Goal: Information Seeking & Learning: Find specific fact

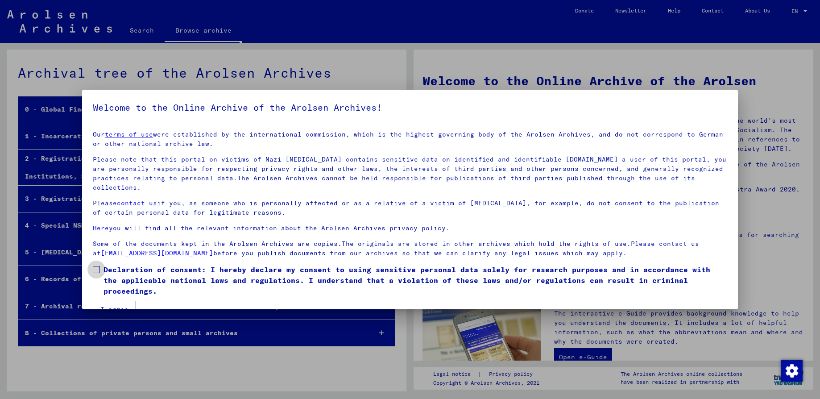
click at [102, 264] on label "Declaration of consent: I hereby declare my consent to using sensitive personal…" at bounding box center [410, 280] width 634 height 32
click at [114, 301] on button "I agree" at bounding box center [114, 309] width 43 height 17
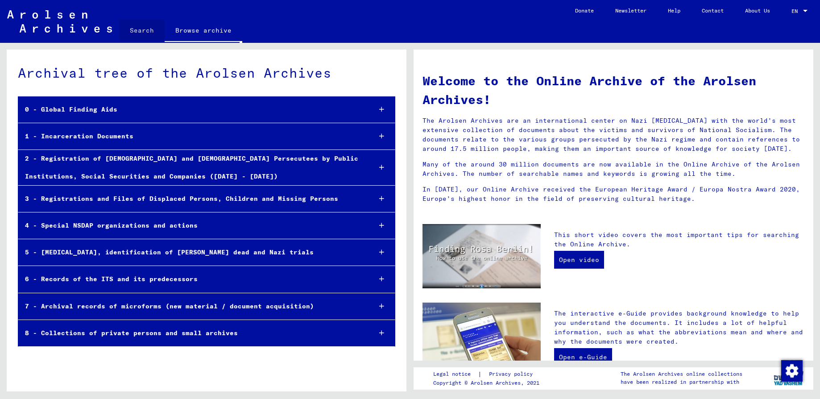
click at [134, 30] on link "Search" at bounding box center [142, 30] width 46 height 21
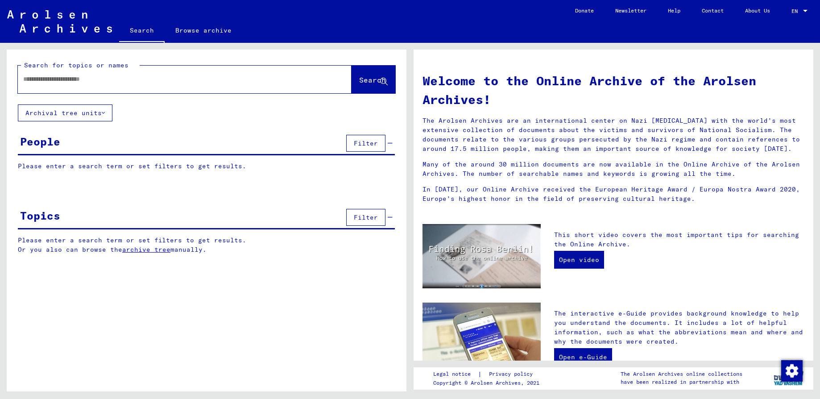
click at [41, 79] on input "text" at bounding box center [174, 79] width 302 height 9
type input "**********"
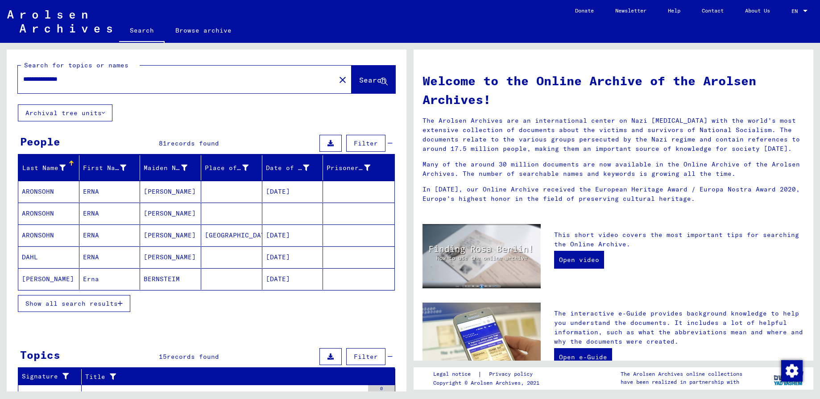
click at [60, 303] on span "Show all search results" at bounding box center [71, 303] width 92 height 8
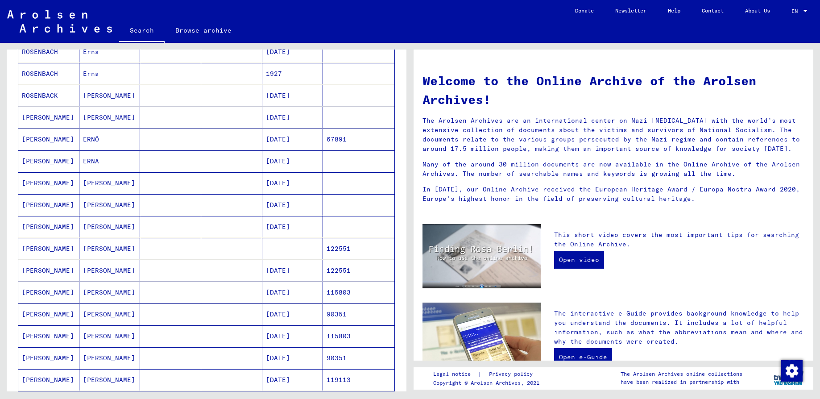
scroll to position [335, 0]
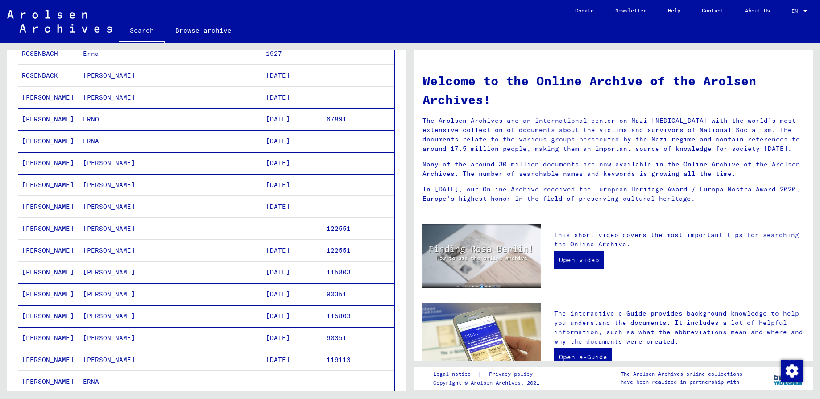
click at [277, 226] on mat-cell at bounding box center [292, 228] width 61 height 21
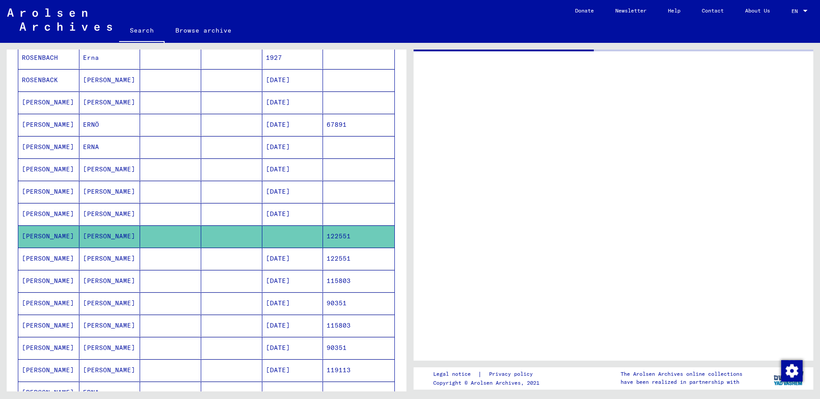
scroll to position [339, 0]
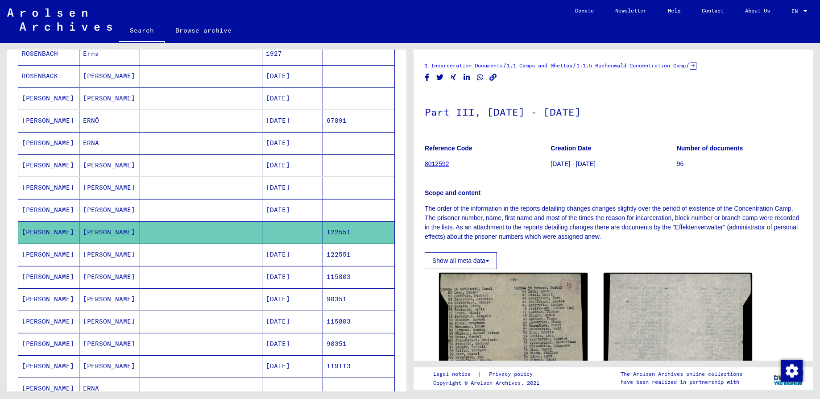
click at [274, 255] on mat-cell "[DATE]" at bounding box center [292, 255] width 61 height 22
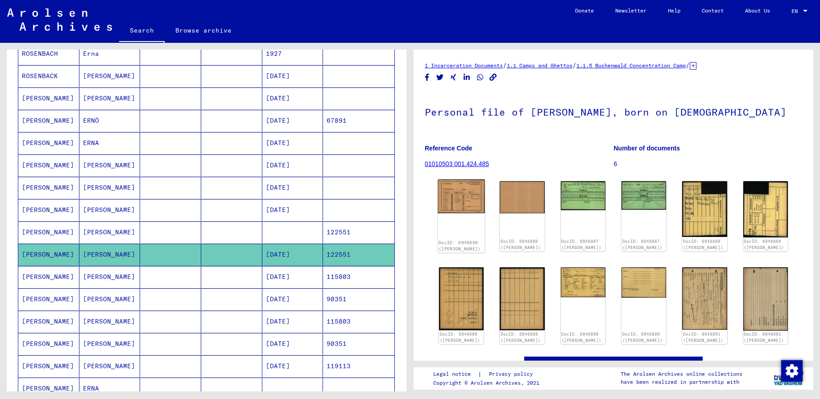
click at [461, 196] on img at bounding box center [461, 196] width 47 height 34
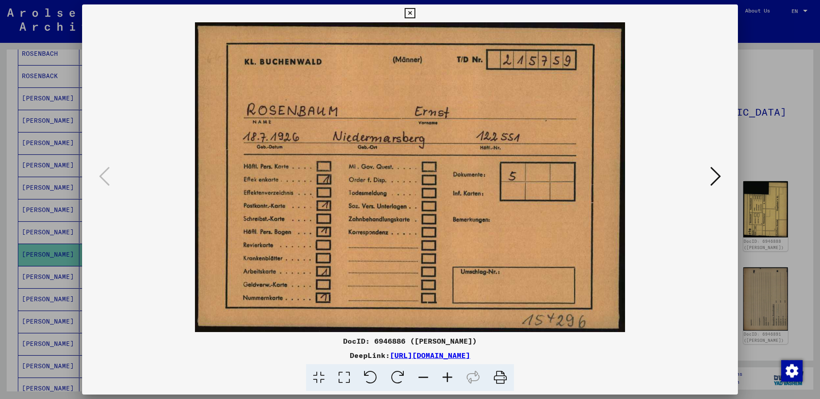
click at [461, 196] on img at bounding box center [409, 177] width 595 height 310
click at [411, 11] on icon at bounding box center [410, 13] width 10 height 11
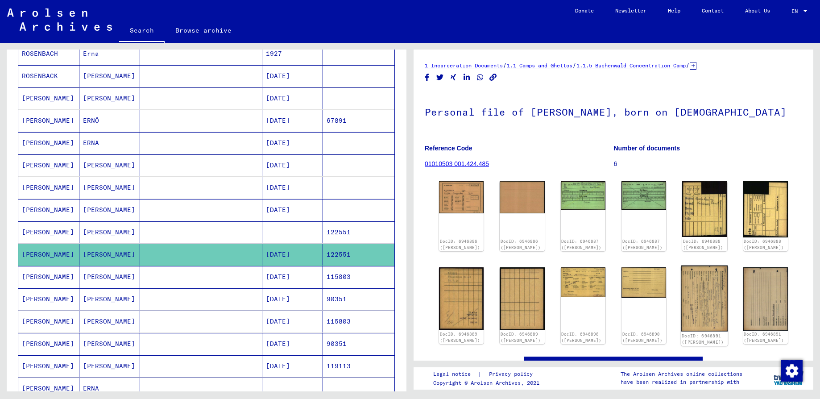
click at [699, 306] on img at bounding box center [704, 298] width 47 height 66
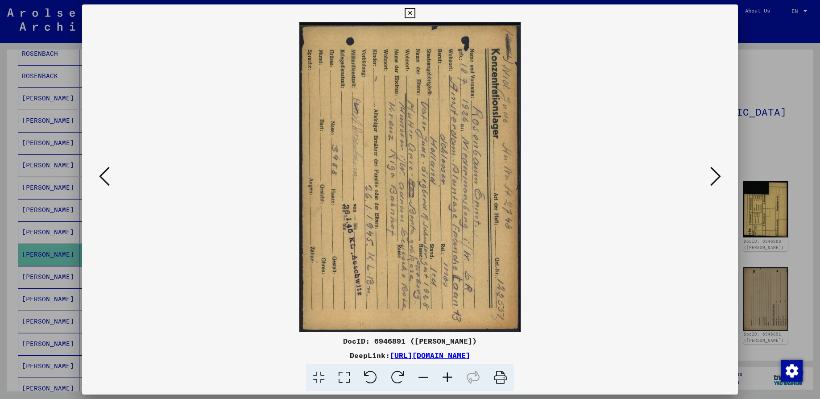
click at [699, 306] on img at bounding box center [409, 177] width 595 height 310
click at [369, 373] on icon at bounding box center [370, 377] width 27 height 27
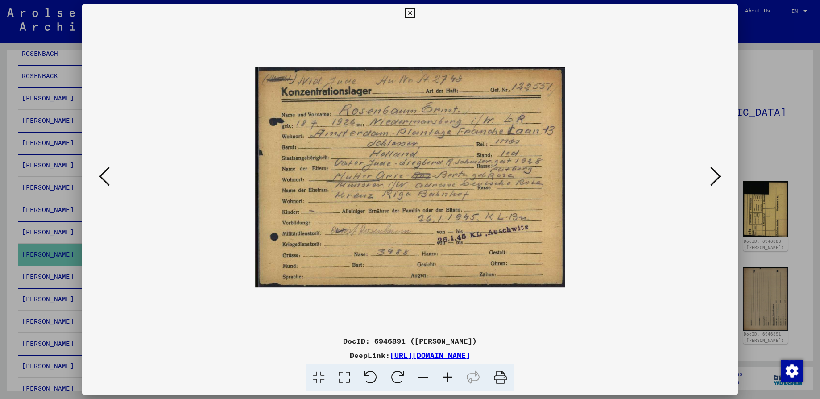
click at [705, 173] on div at bounding box center [409, 177] width 595 height 310
click at [721, 177] on button at bounding box center [716, 176] width 16 height 25
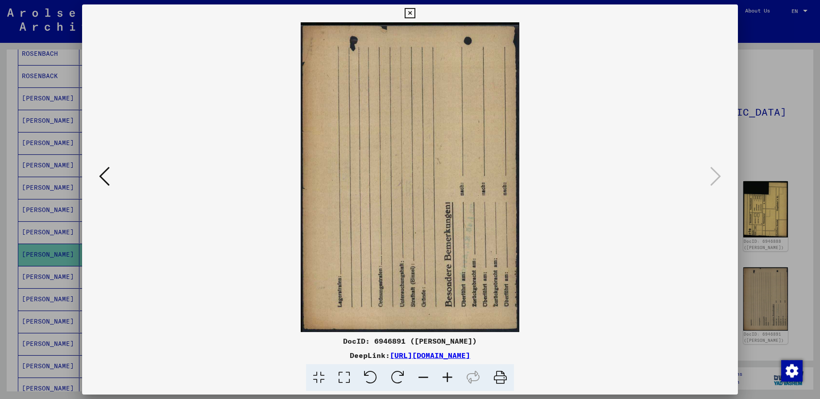
click at [407, 14] on icon at bounding box center [410, 13] width 10 height 11
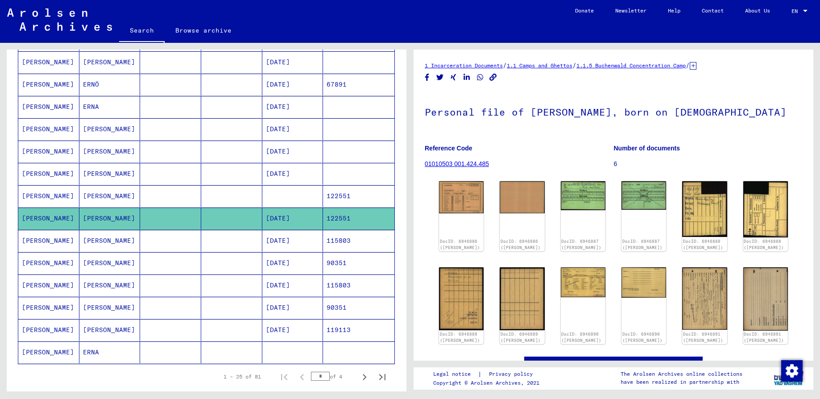
scroll to position [406, 0]
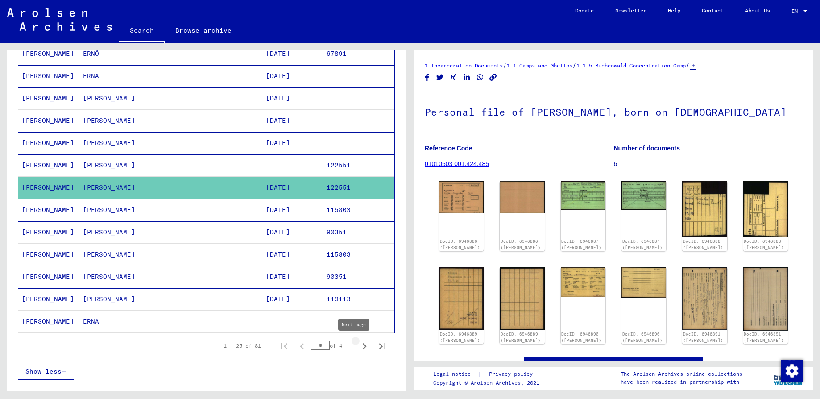
click at [363, 346] on icon "Next page" at bounding box center [365, 346] width 4 height 6
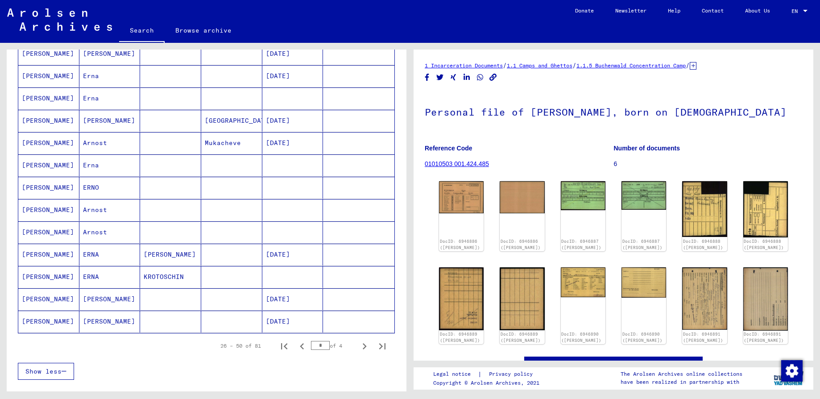
scroll to position [472, 0]
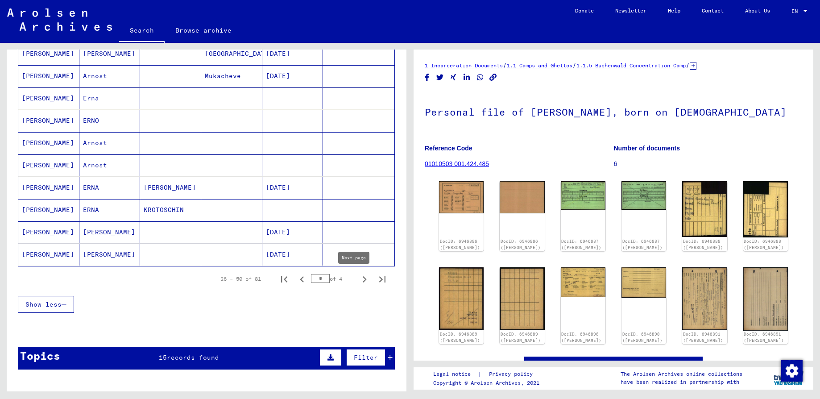
click at [363, 278] on icon "Next page" at bounding box center [365, 279] width 4 height 6
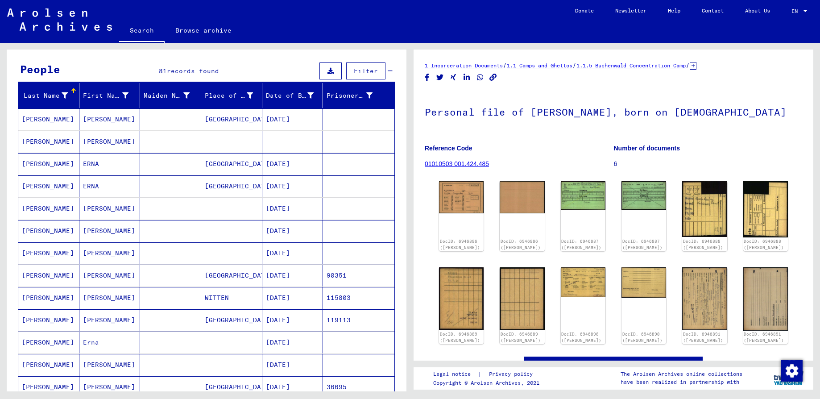
scroll to position [71, 0]
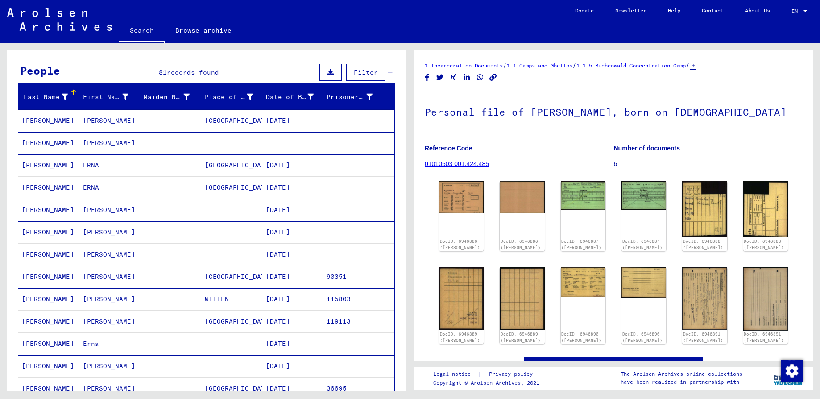
click at [269, 255] on mat-cell "[DATE]" at bounding box center [292, 255] width 61 height 22
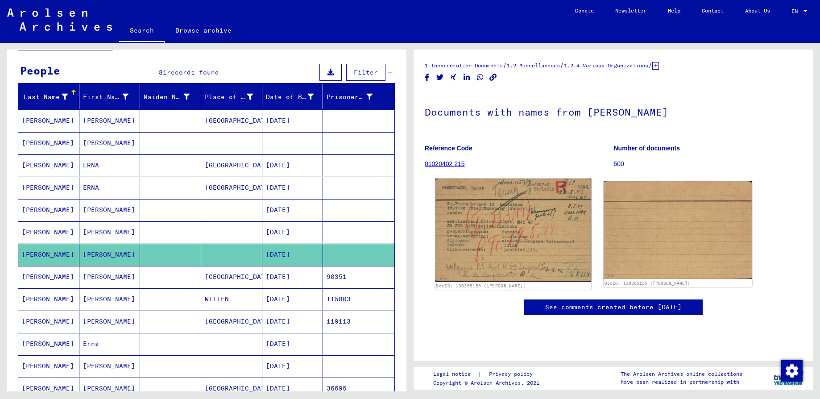
click at [492, 256] on img at bounding box center [513, 229] width 156 height 103
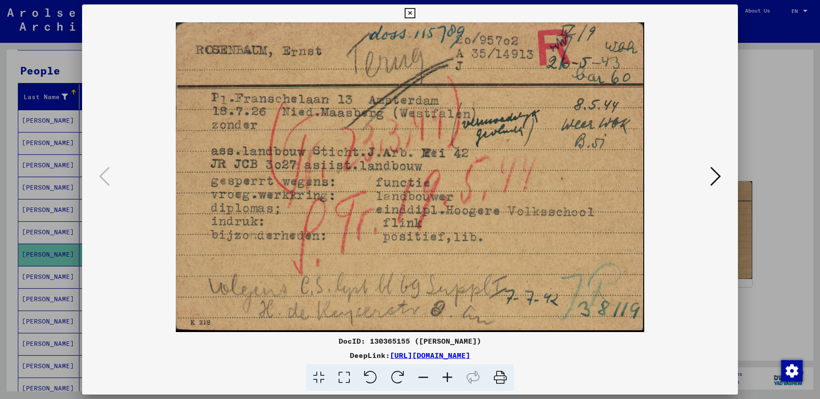
click at [713, 173] on icon at bounding box center [715, 176] width 11 height 21
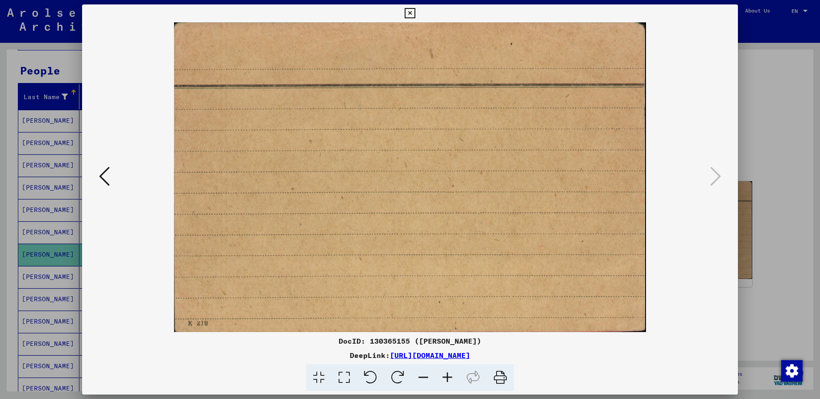
click at [413, 11] on icon at bounding box center [410, 13] width 10 height 11
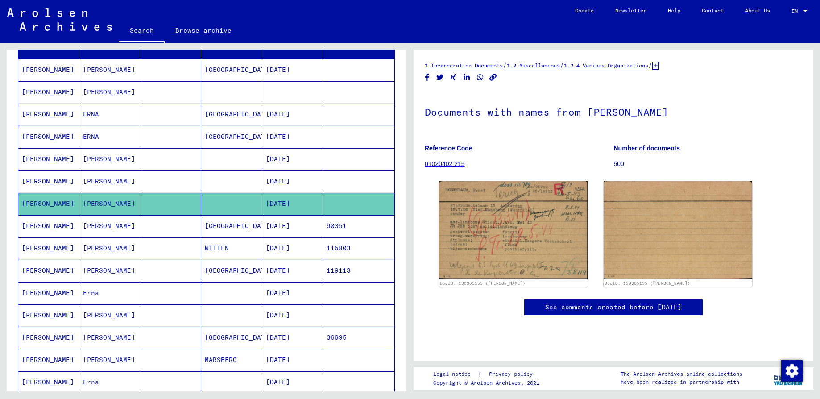
scroll to position [138, 0]
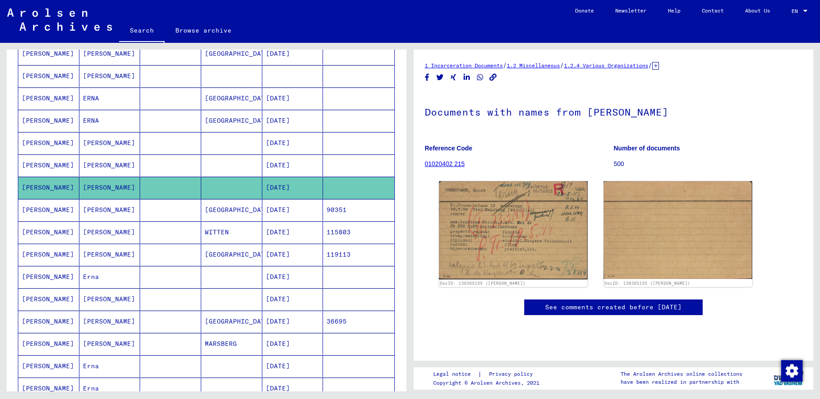
click at [269, 344] on mat-cell "[DATE]" at bounding box center [292, 344] width 61 height 22
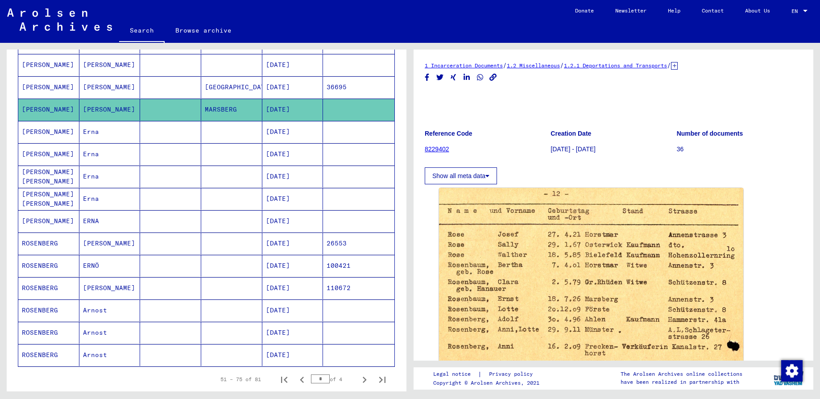
scroll to position [406, 0]
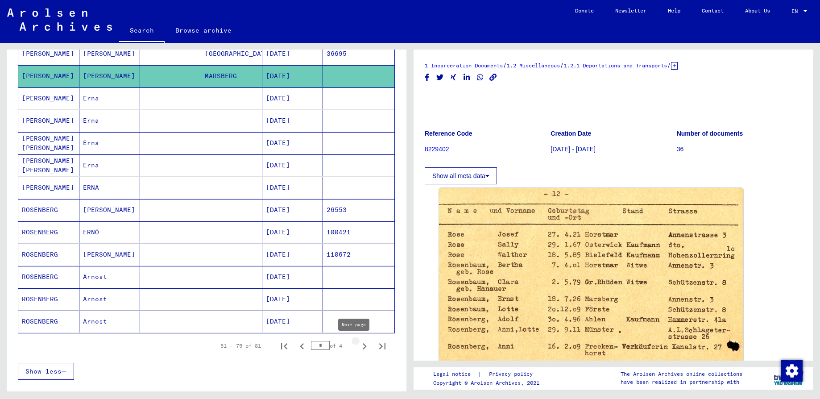
click at [363, 346] on icon "Next page" at bounding box center [365, 346] width 4 height 6
type input "*"
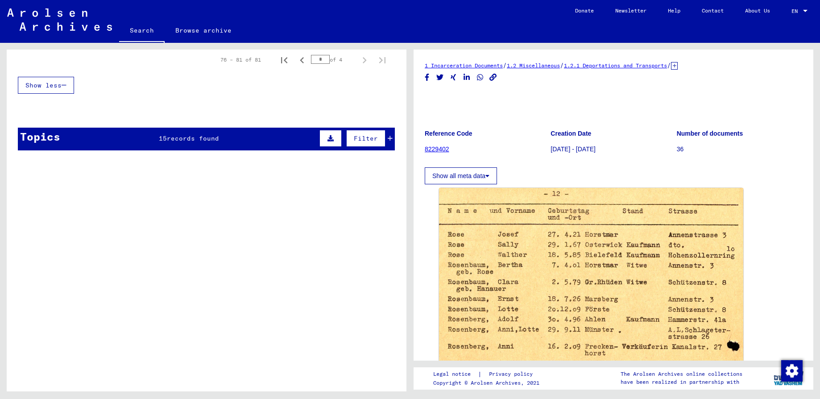
scroll to position [0, 0]
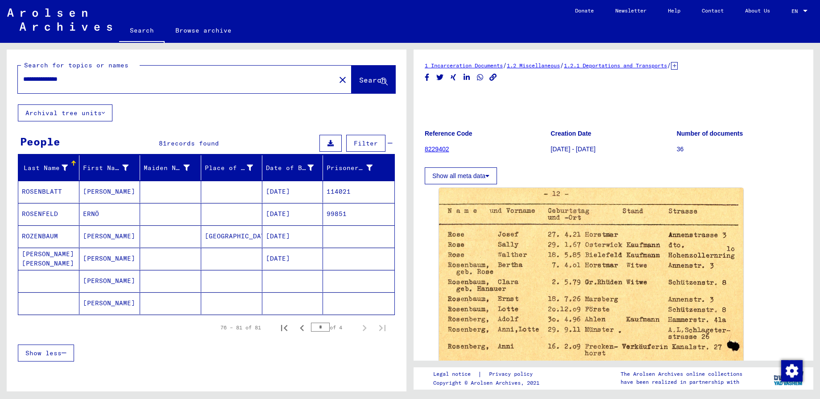
click at [106, 379] on div at bounding box center [207, 378] width 400 height 11
click at [98, 376] on div at bounding box center [207, 378] width 400 height 11
click at [62, 81] on input "**********" at bounding box center [176, 79] width 307 height 9
click at [91, 81] on input "**********" at bounding box center [176, 79] width 307 height 9
type input "*"
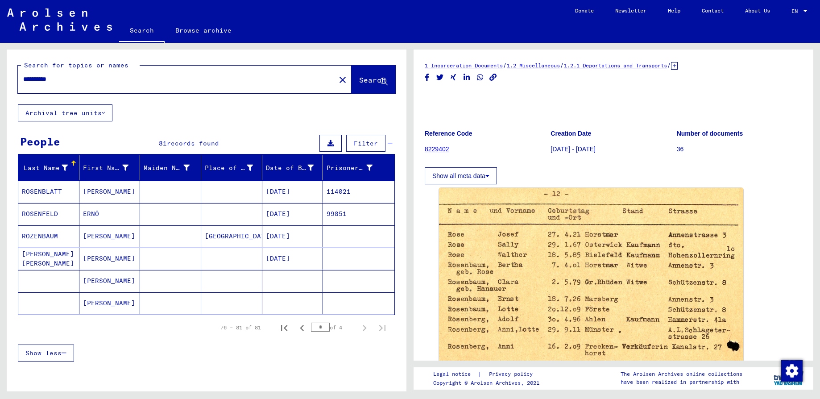
type input "**********"
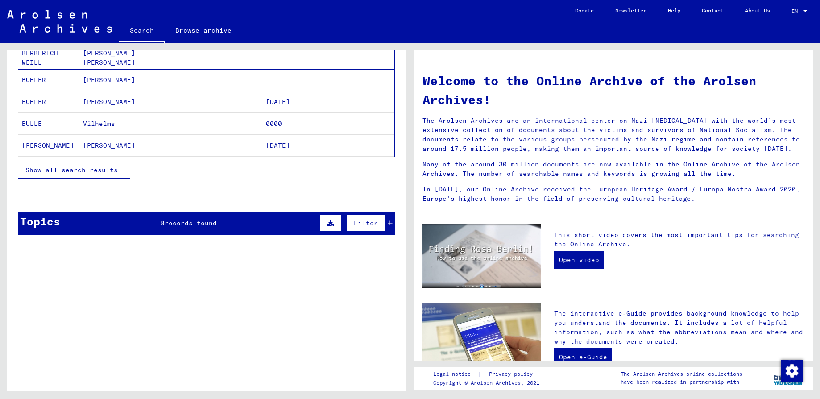
scroll to position [134, 0]
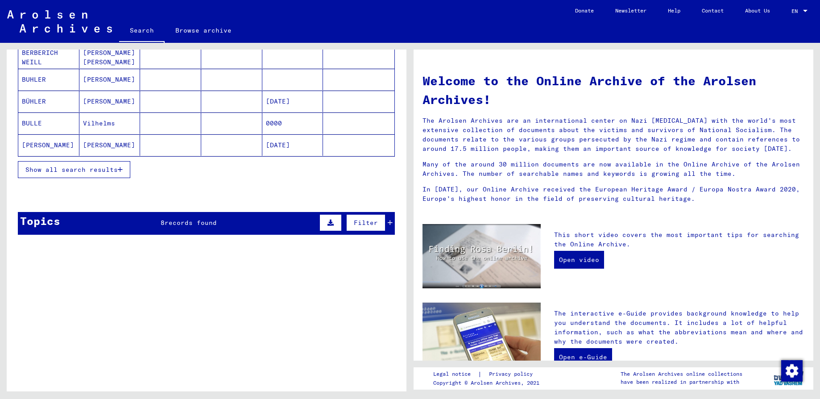
click at [57, 166] on span "Show all search results" at bounding box center [71, 170] width 92 height 8
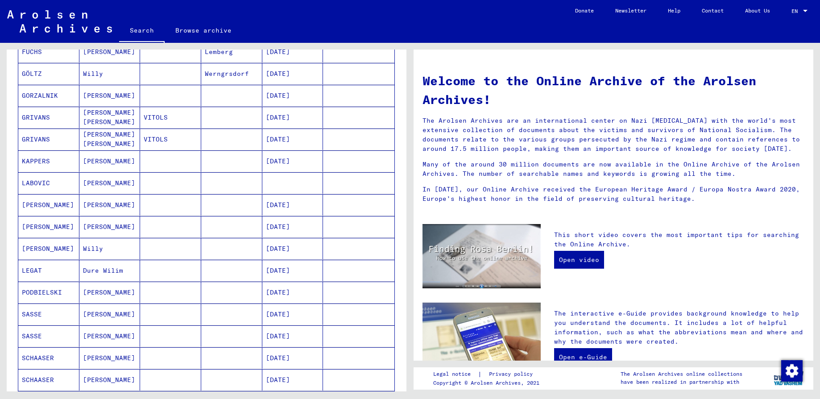
scroll to position [402, 0]
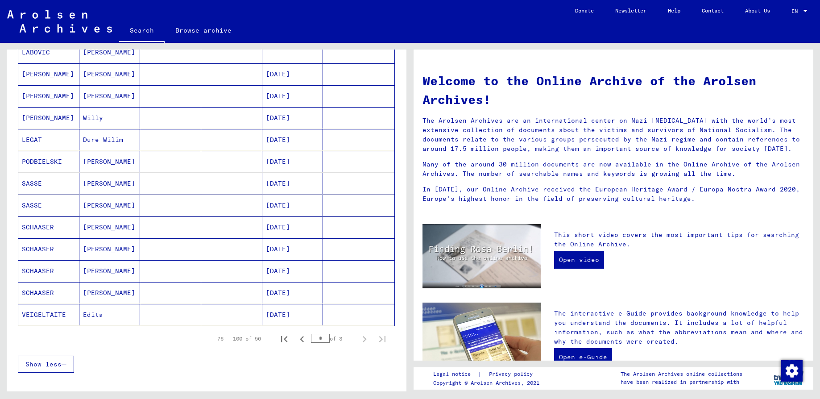
click at [316, 336] on input "*" at bounding box center [320, 338] width 19 height 9
click at [358, 339] on icon "Next page" at bounding box center [364, 339] width 12 height 12
type input "*"
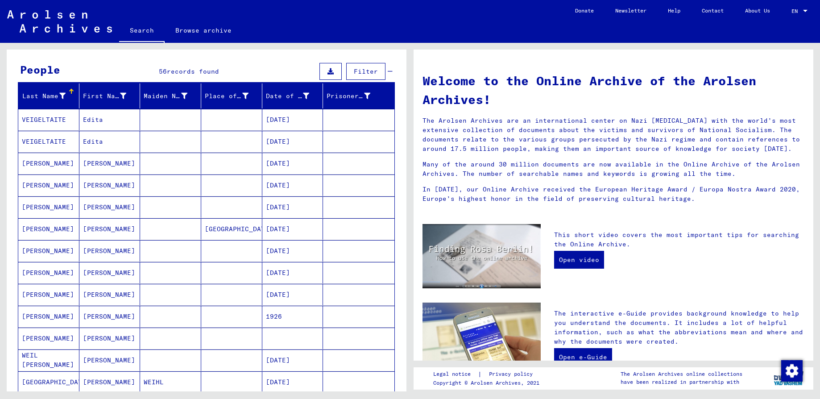
scroll to position [67, 0]
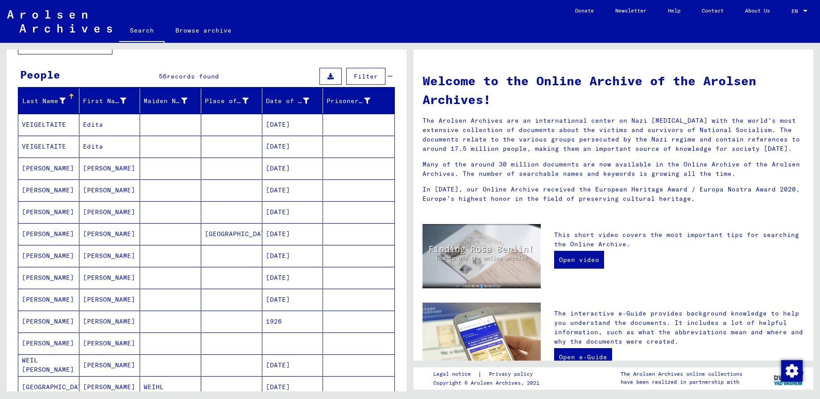
click at [267, 213] on mat-cell "[DATE]" at bounding box center [292, 211] width 61 height 21
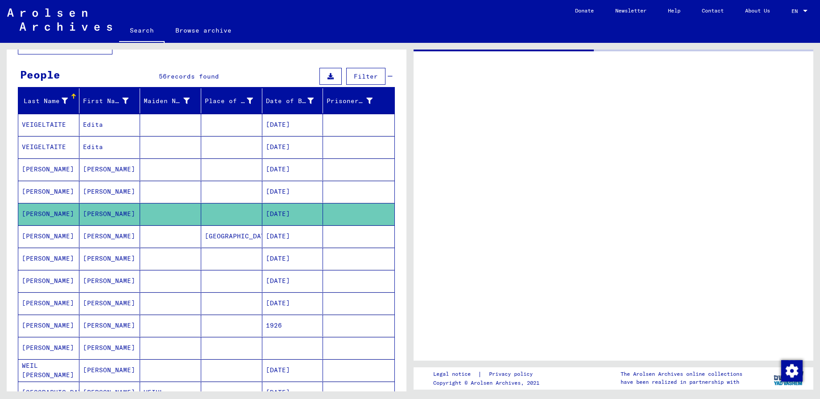
click at [267, 213] on mat-cell "[DATE]" at bounding box center [292, 214] width 61 height 22
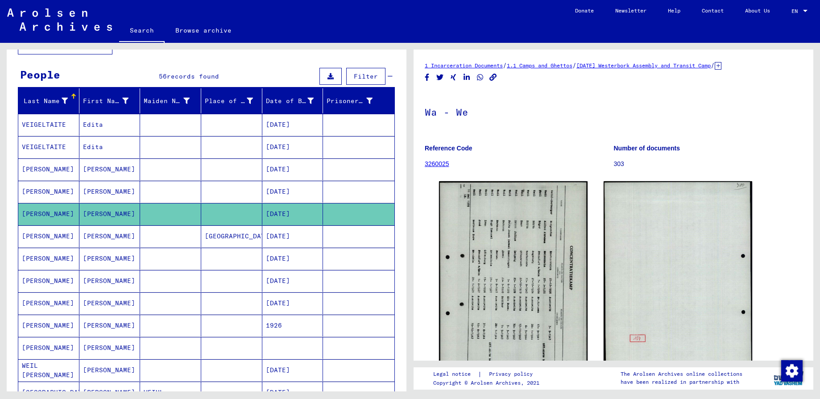
drag, startPoint x: 267, startPoint y: 213, endPoint x: 273, endPoint y: 267, distance: 54.3
click at [273, 267] on mat-cell "[DATE]" at bounding box center [292, 259] width 61 height 22
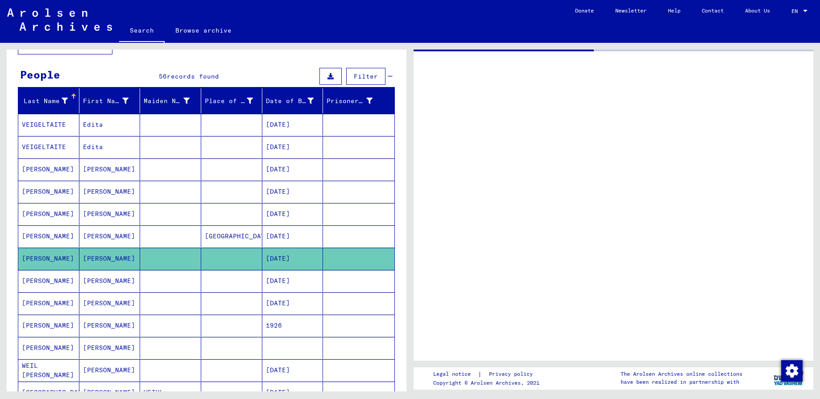
click at [273, 267] on mat-cell "[DATE]" at bounding box center [292, 259] width 61 height 22
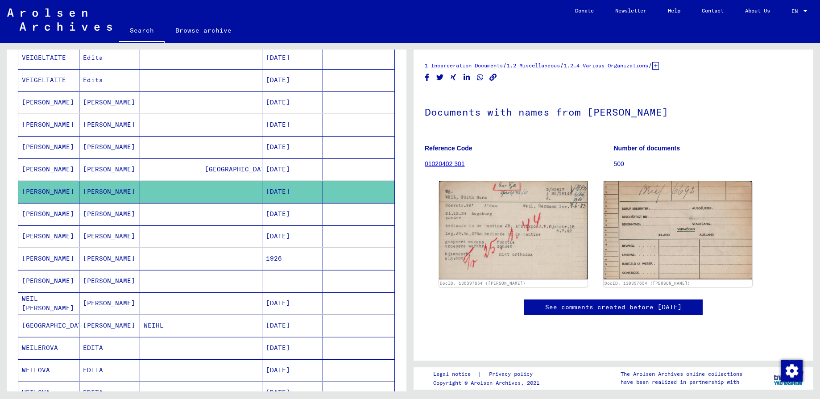
scroll to position [201, 0]
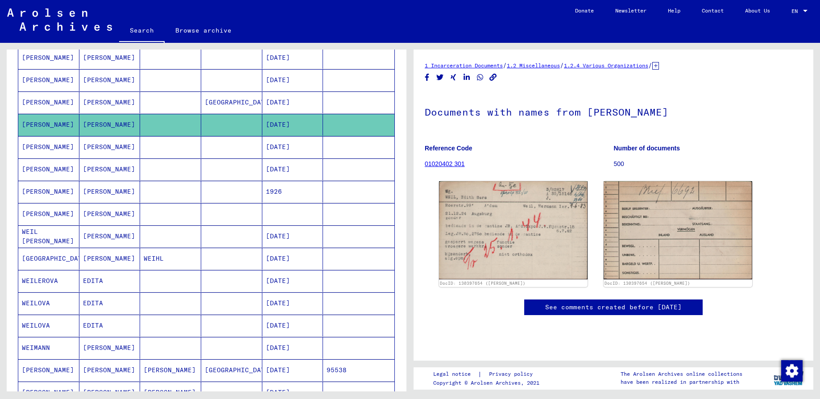
click at [274, 79] on mat-cell "[DATE]" at bounding box center [292, 80] width 61 height 22
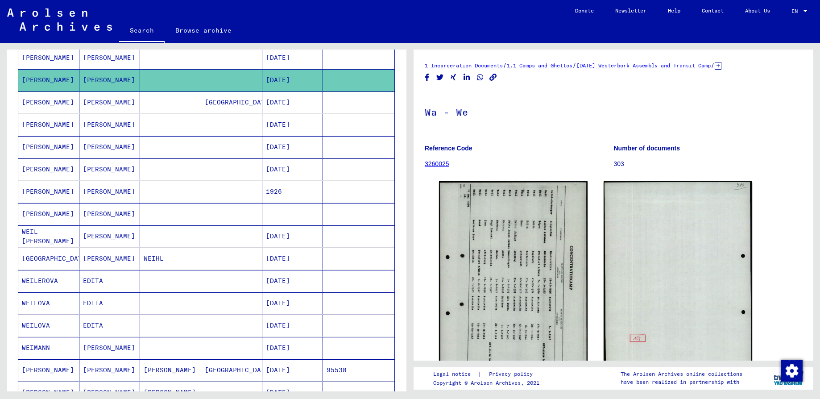
click at [272, 214] on mat-cell at bounding box center [292, 214] width 61 height 22
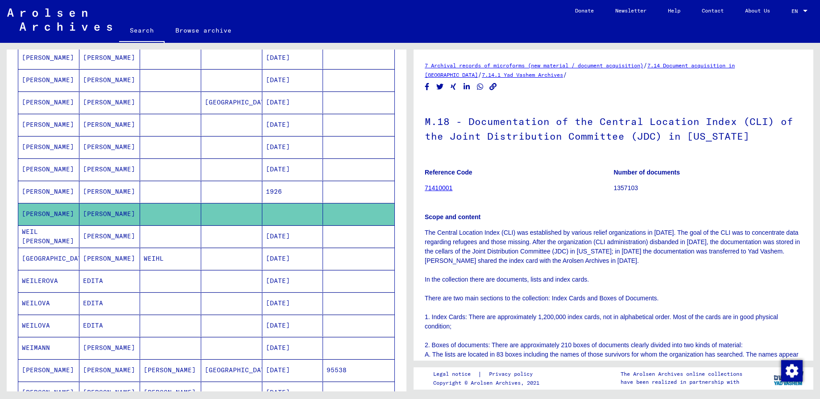
click at [275, 191] on mat-cell "1926" at bounding box center [292, 192] width 61 height 22
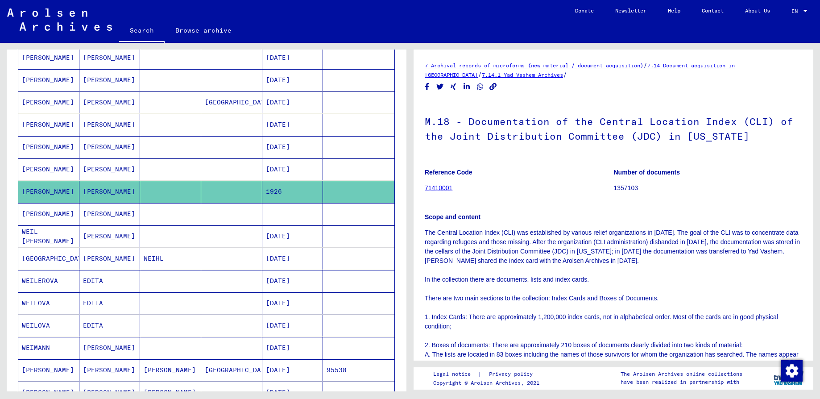
click at [271, 124] on mat-cell "[DATE]" at bounding box center [292, 125] width 61 height 22
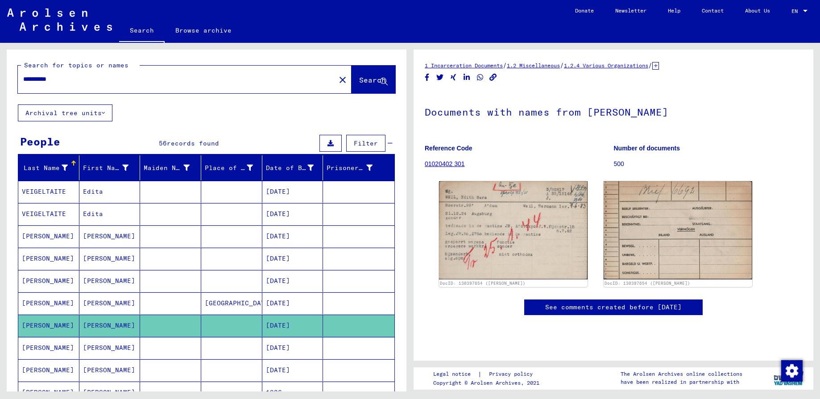
click at [86, 78] on input "**********" at bounding box center [176, 79] width 307 height 9
type input "*"
click at [352, 84] on button "Search" at bounding box center [374, 80] width 44 height 28
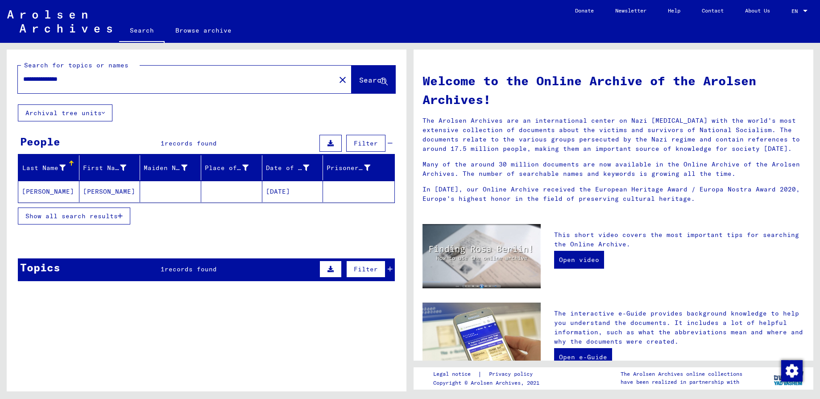
click at [66, 214] on span "Show all search results" at bounding box center [71, 216] width 92 height 8
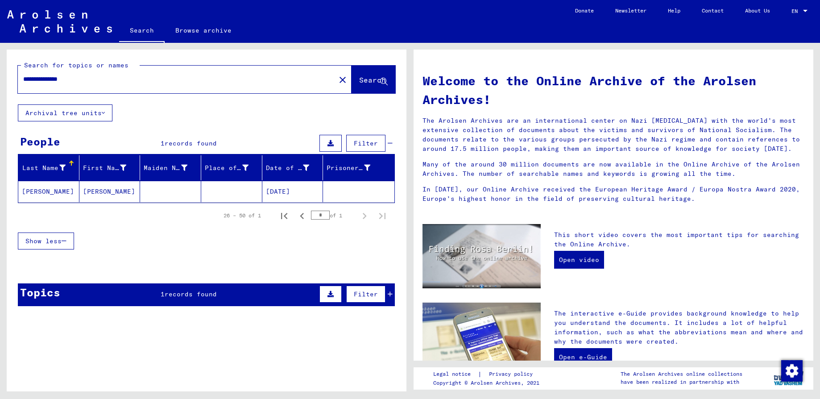
click at [134, 302] on div "Topics 1 records found Filter" at bounding box center [206, 294] width 377 height 23
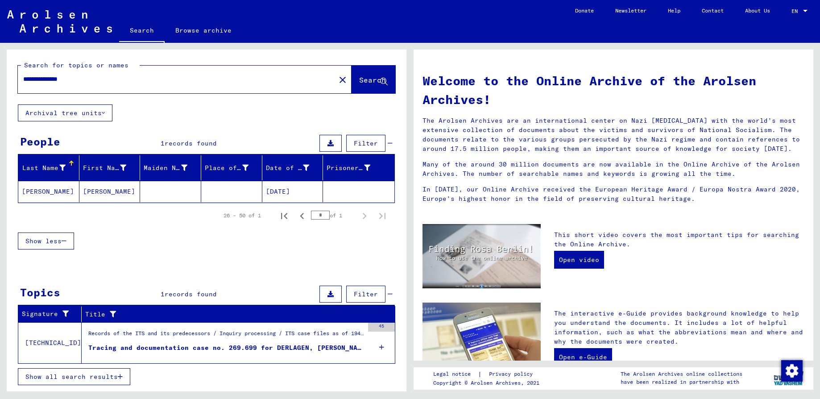
click at [59, 79] on input "**********" at bounding box center [174, 79] width 302 height 9
type input "**********"
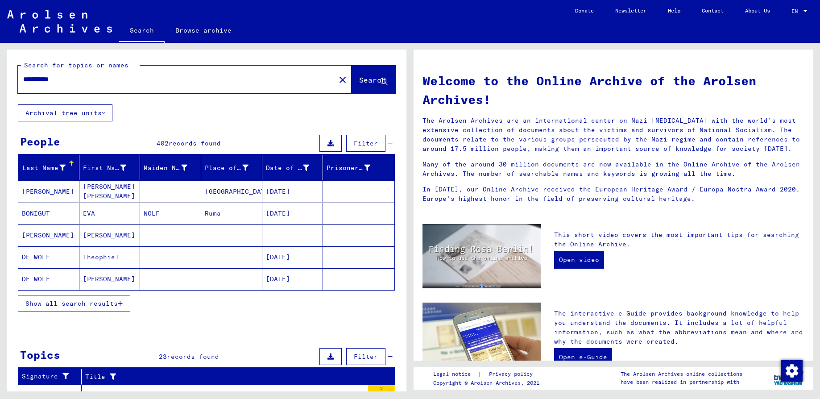
click at [73, 304] on span "Show all search results" at bounding box center [71, 303] width 92 height 8
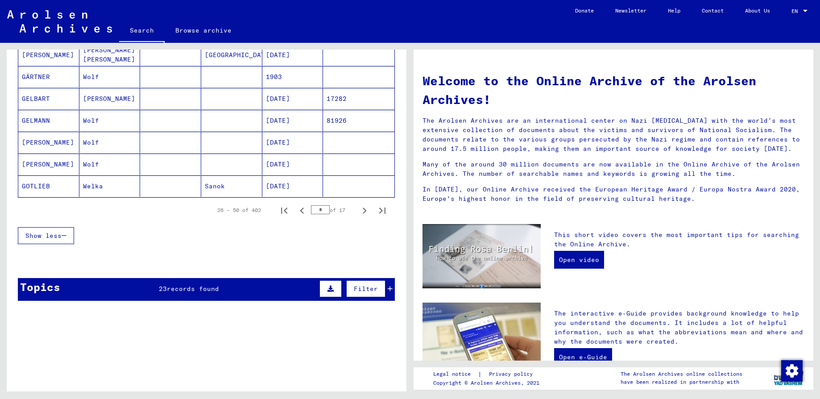
scroll to position [535, 0]
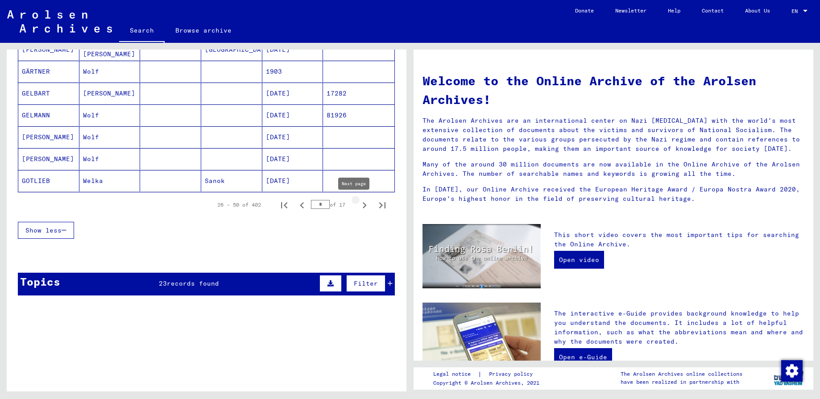
click at [358, 203] on icon "Next page" at bounding box center [364, 205] width 12 height 12
type input "*"
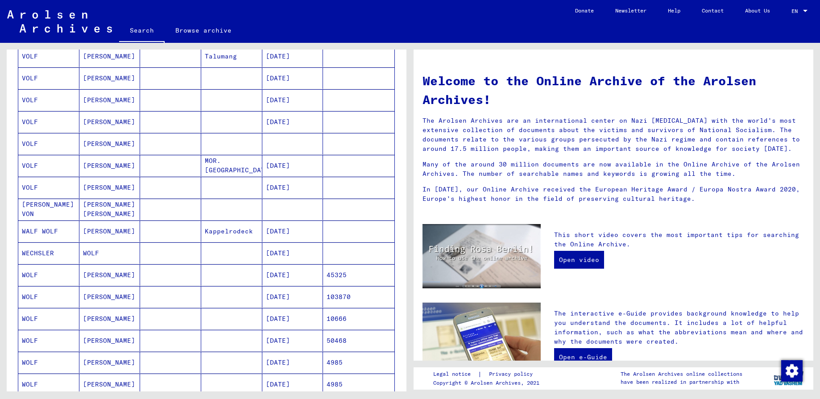
scroll to position [0, 0]
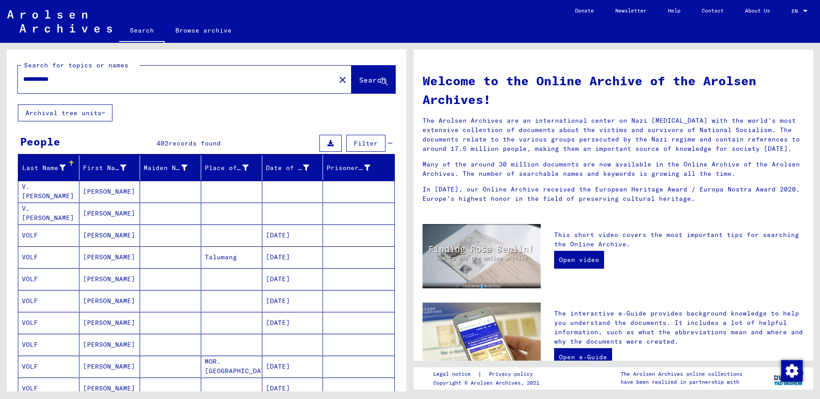
click at [39, 77] on input "**********" at bounding box center [174, 79] width 302 height 9
type input "**********"
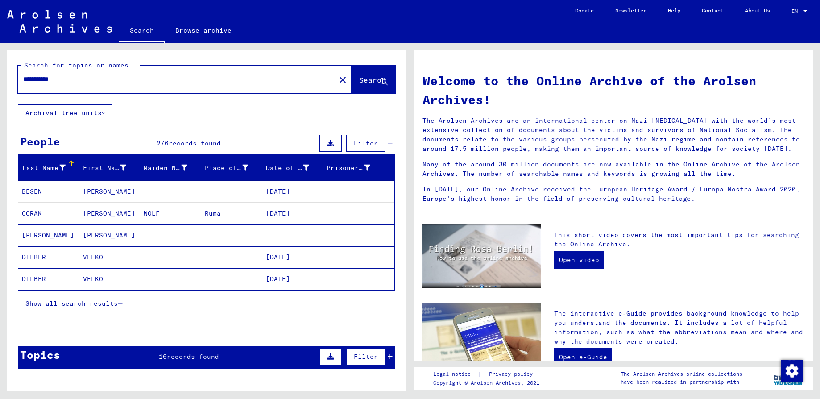
click at [87, 301] on span "Show all search results" at bounding box center [71, 303] width 92 height 8
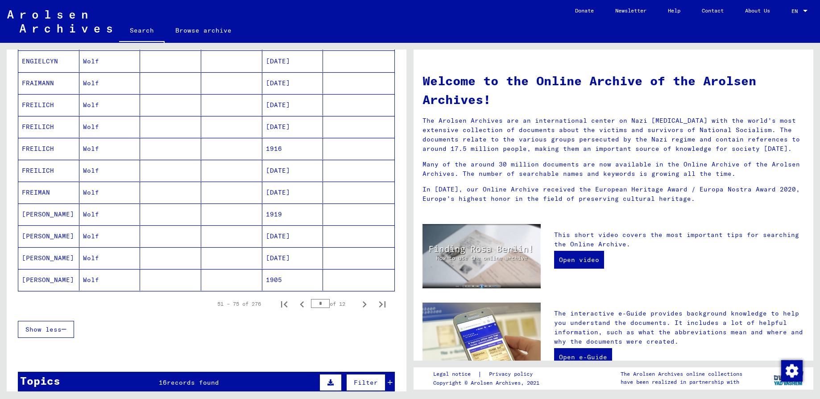
scroll to position [468, 0]
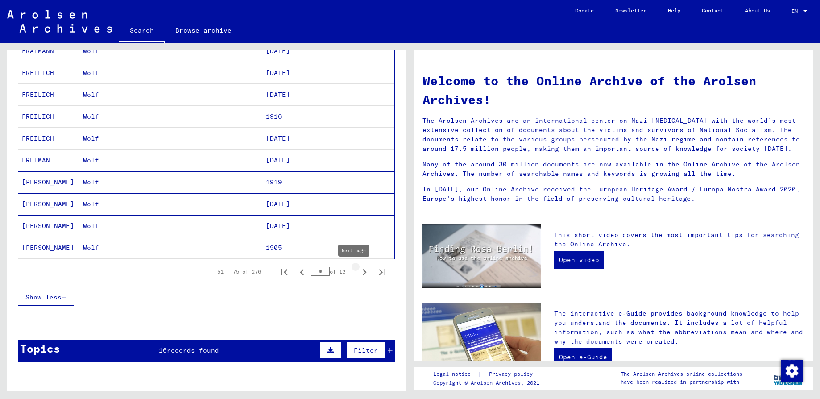
click at [358, 272] on icon "Next page" at bounding box center [364, 272] width 12 height 12
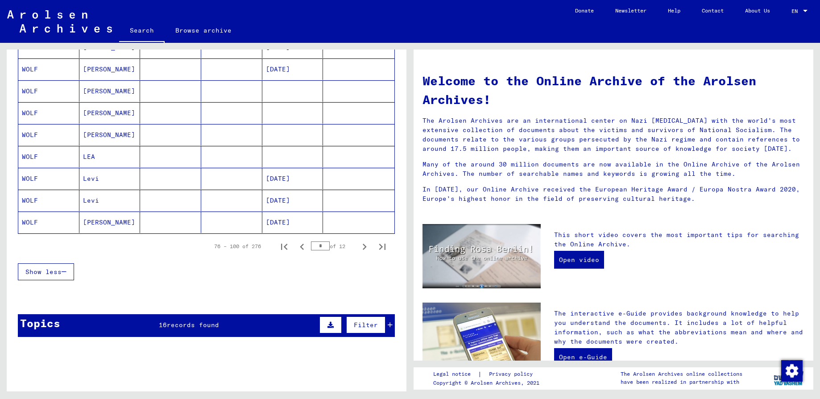
scroll to position [535, 0]
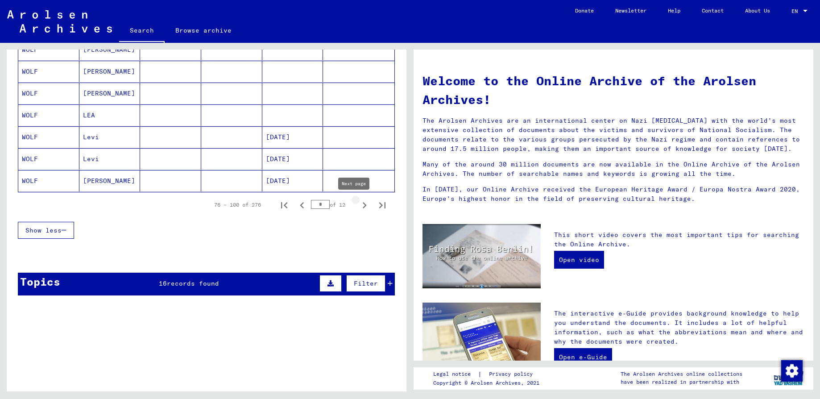
click at [358, 205] on icon "Next page" at bounding box center [364, 205] width 12 height 12
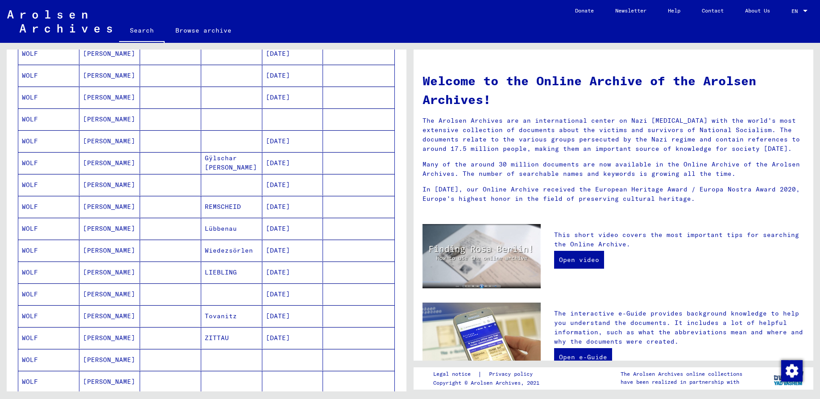
scroll to position [402, 0]
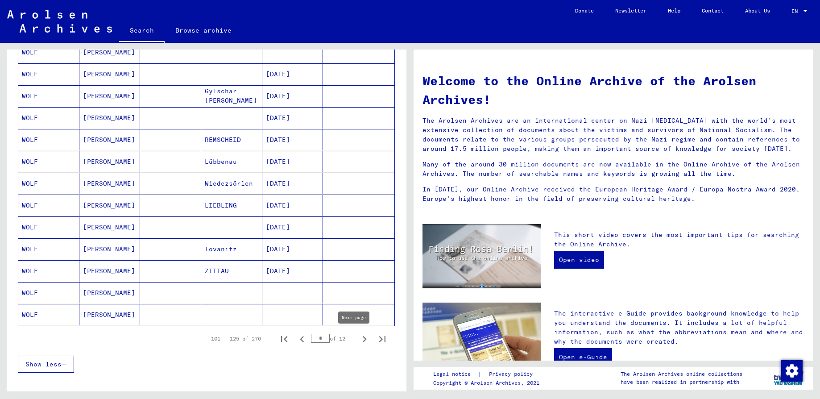
click at [358, 338] on icon "Next page" at bounding box center [364, 339] width 12 height 12
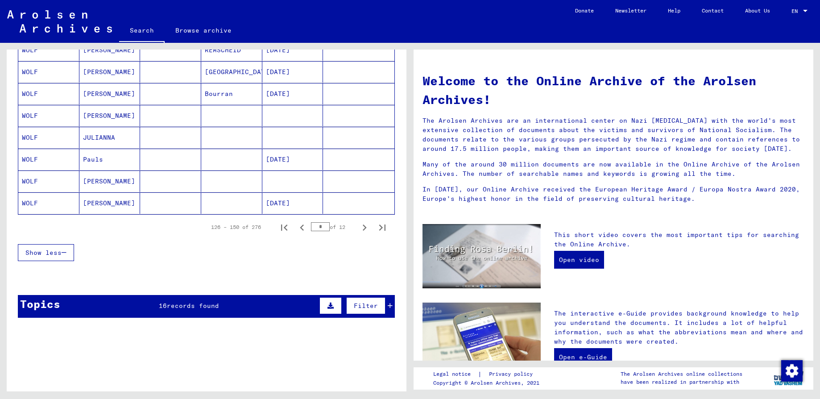
scroll to position [535, 0]
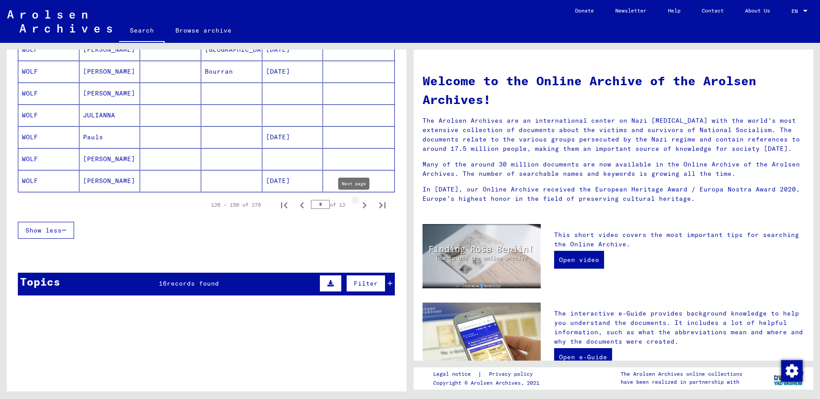
click at [358, 205] on icon "Next page" at bounding box center [364, 205] width 12 height 12
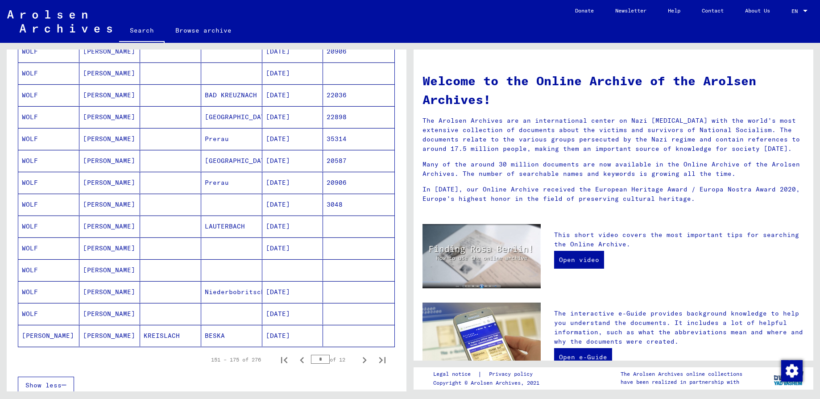
scroll to position [402, 0]
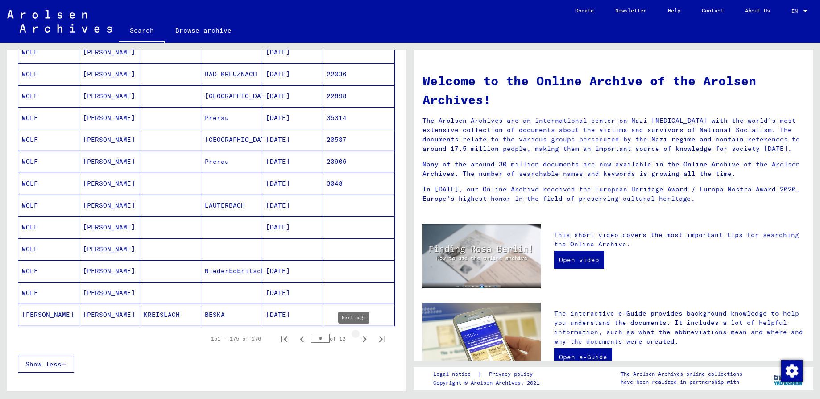
click at [363, 339] on icon "Next page" at bounding box center [365, 339] width 4 height 6
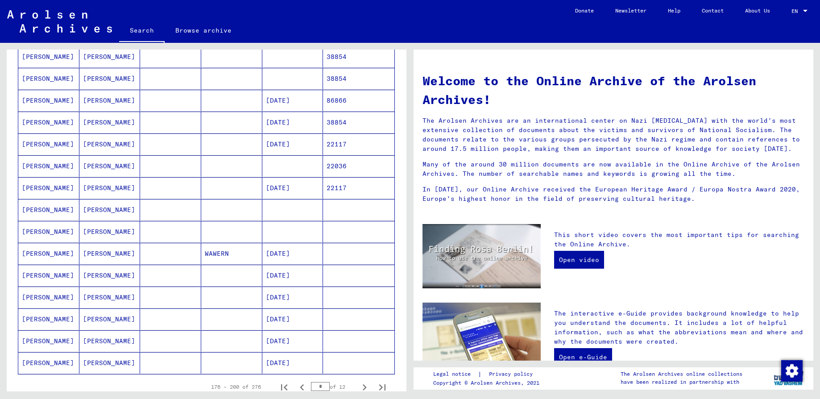
scroll to position [335, 0]
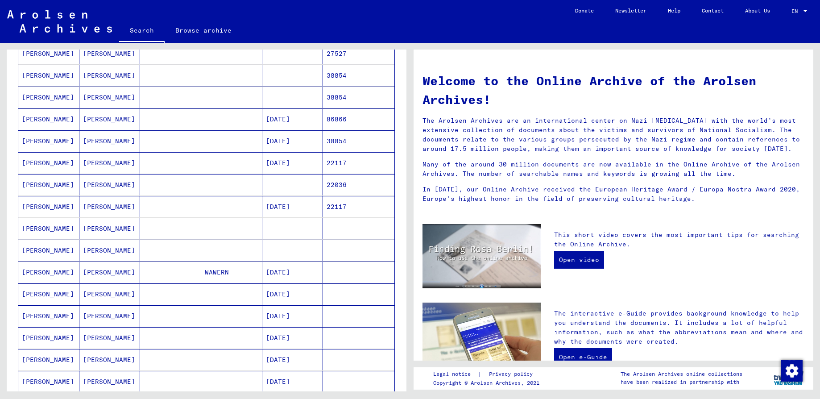
click at [271, 139] on mat-cell "[DATE]" at bounding box center [292, 140] width 61 height 21
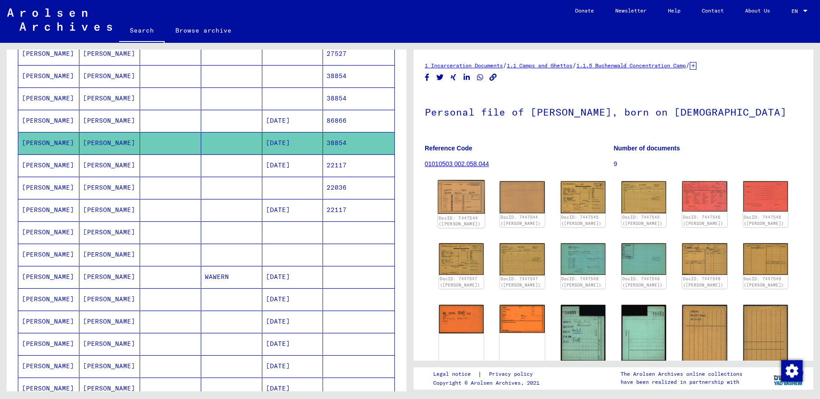
click at [467, 198] on img at bounding box center [461, 197] width 47 height 34
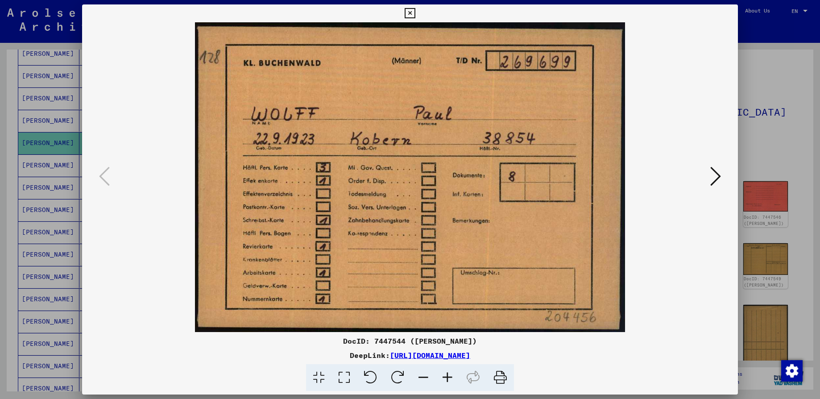
click at [467, 198] on img at bounding box center [409, 177] width 595 height 310
click at [410, 8] on icon at bounding box center [410, 13] width 10 height 11
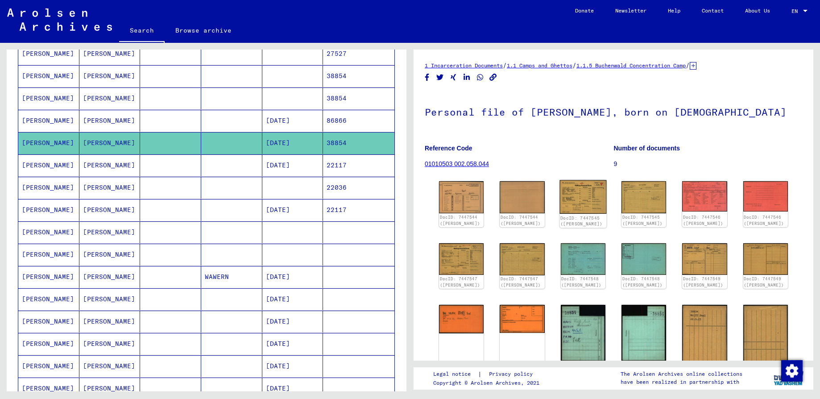
click at [564, 199] on img at bounding box center [582, 196] width 47 height 33
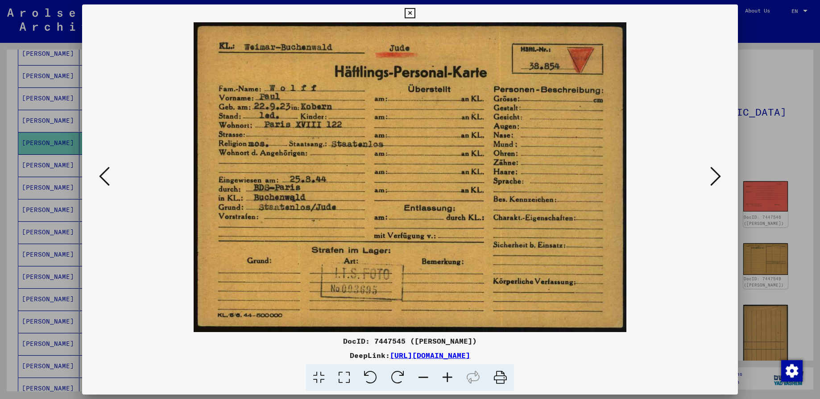
click at [564, 199] on img at bounding box center [409, 177] width 595 height 310
click at [409, 11] on icon at bounding box center [410, 13] width 10 height 11
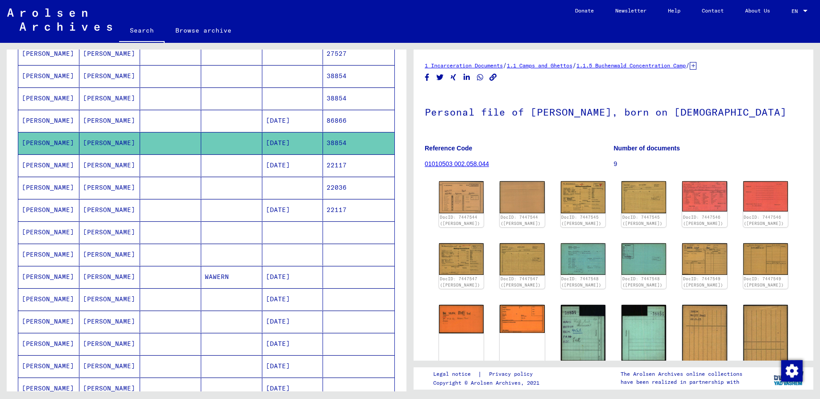
click at [335, 99] on mat-cell "38854" at bounding box center [358, 98] width 71 height 22
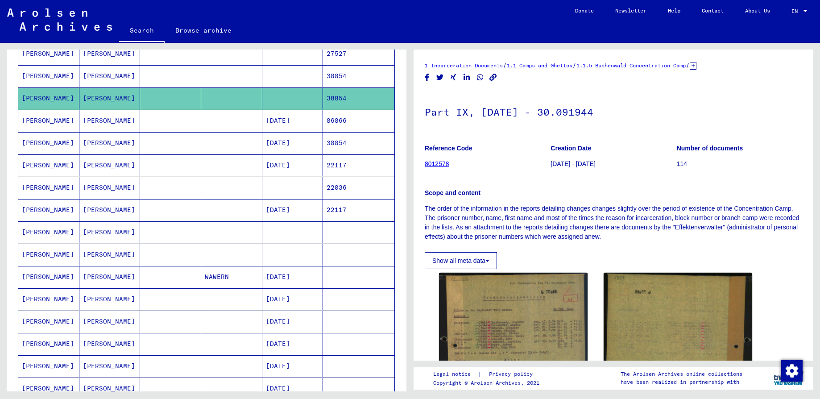
click at [281, 74] on mat-cell at bounding box center [292, 76] width 61 height 22
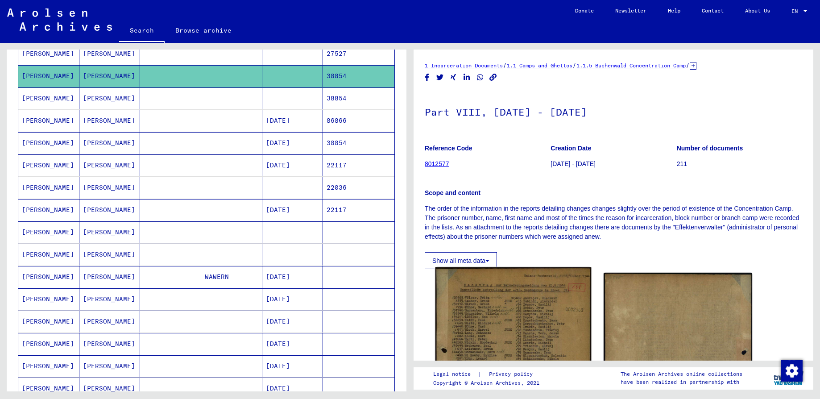
click at [506, 320] on img at bounding box center [513, 379] width 156 height 224
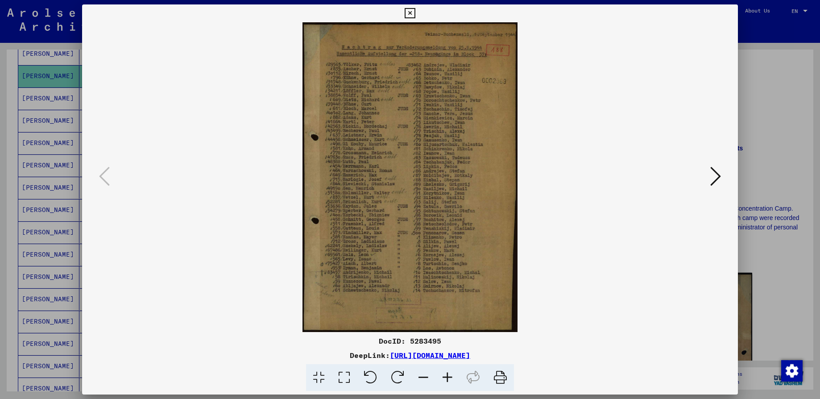
click at [407, 236] on img at bounding box center [409, 177] width 595 height 310
click at [410, 13] on icon at bounding box center [410, 13] width 10 height 11
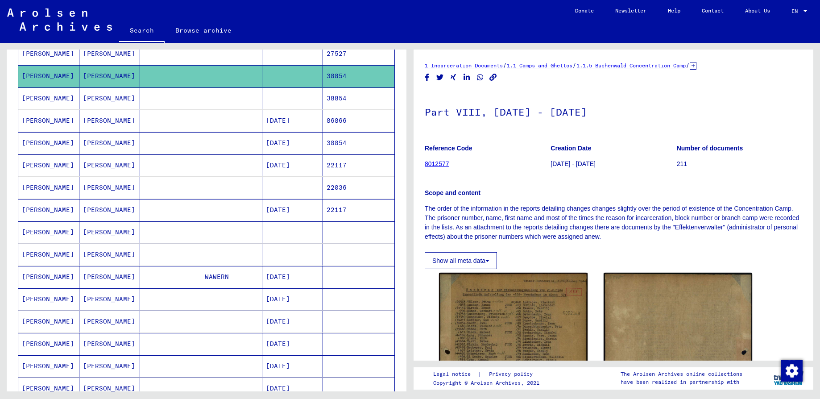
click at [280, 99] on mat-cell at bounding box center [292, 98] width 61 height 22
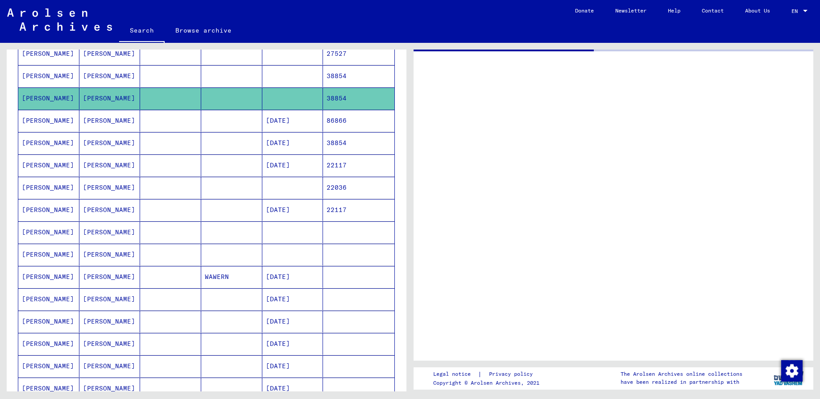
click at [280, 99] on mat-cell at bounding box center [292, 98] width 61 height 22
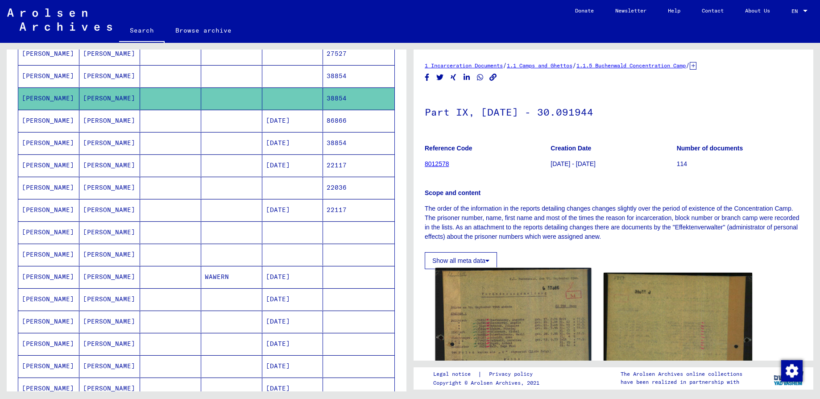
click at [523, 309] on img at bounding box center [513, 365] width 156 height 195
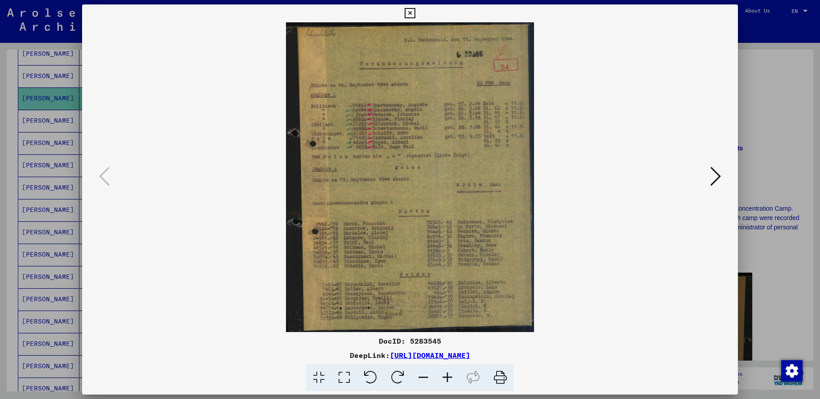
click at [447, 375] on icon at bounding box center [447, 377] width 24 height 27
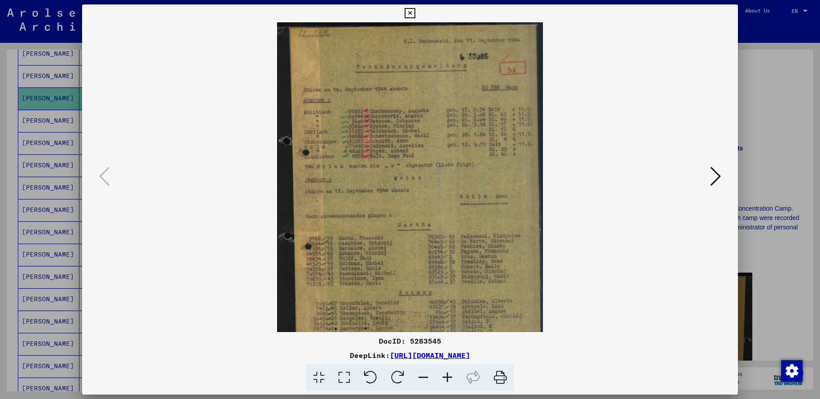
click at [447, 375] on icon at bounding box center [447, 377] width 24 height 27
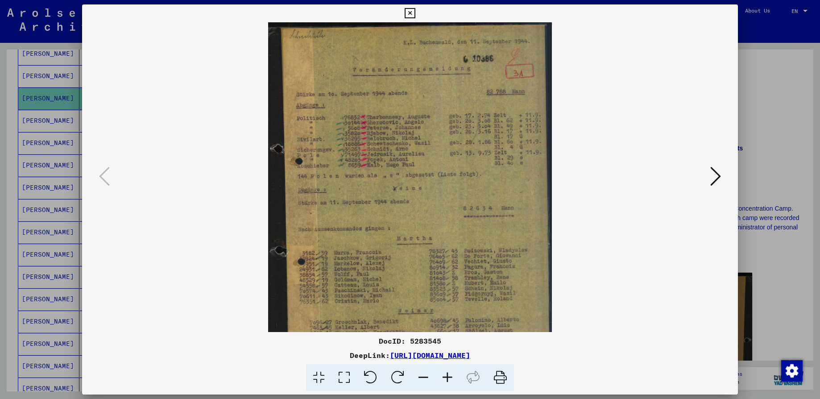
click at [447, 375] on icon at bounding box center [447, 377] width 24 height 27
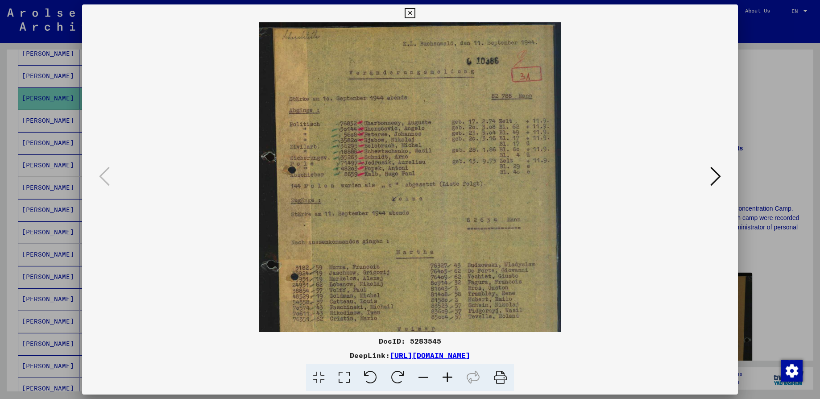
click at [447, 375] on icon at bounding box center [447, 377] width 24 height 27
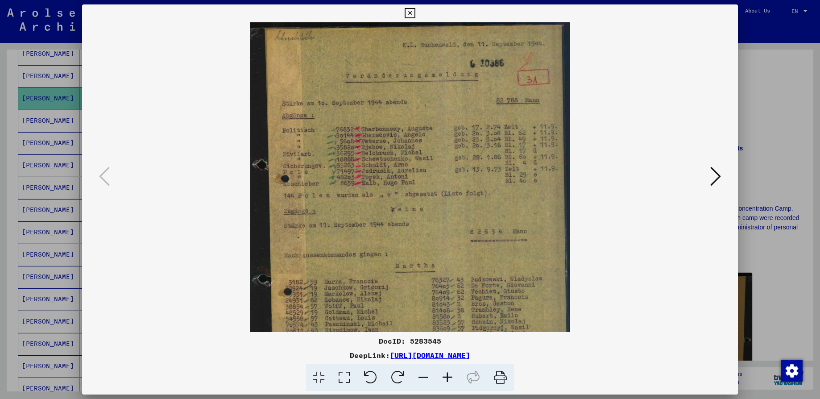
click at [447, 375] on icon at bounding box center [447, 377] width 24 height 27
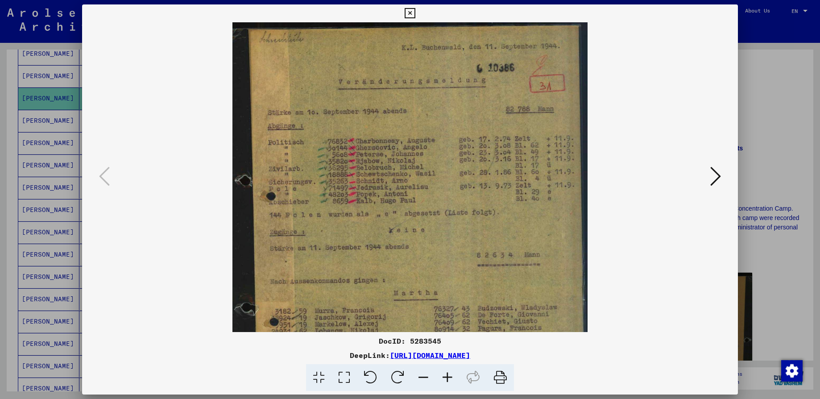
click at [447, 375] on icon at bounding box center [447, 377] width 24 height 27
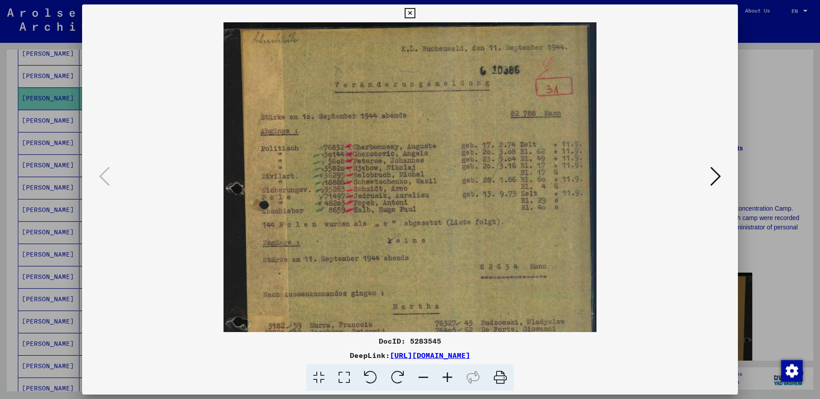
click at [447, 375] on icon at bounding box center [447, 377] width 24 height 27
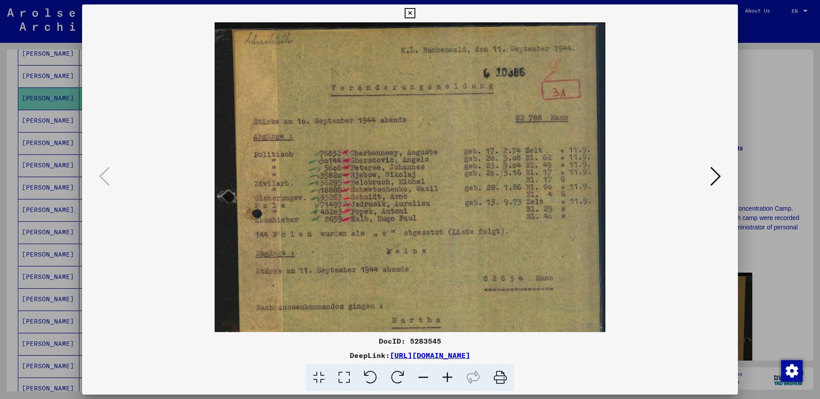
click at [447, 375] on icon at bounding box center [447, 377] width 24 height 27
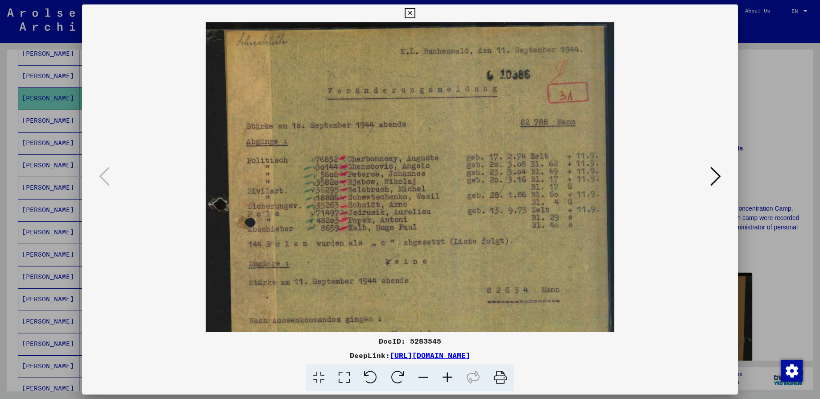
click at [447, 375] on icon at bounding box center [447, 377] width 24 height 27
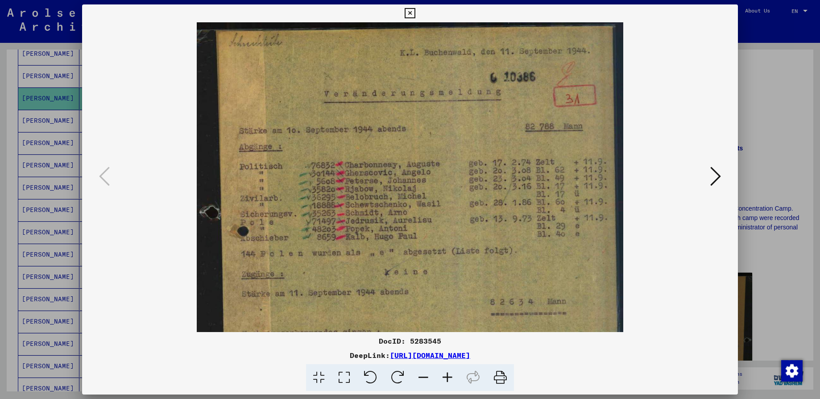
click at [447, 375] on icon at bounding box center [447, 377] width 24 height 27
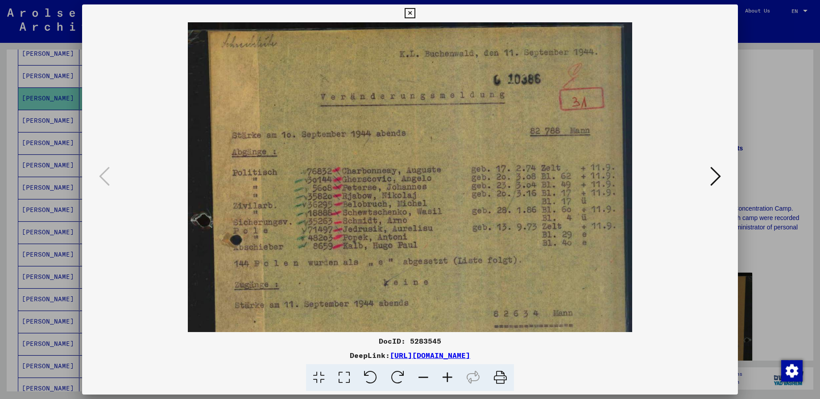
click at [447, 375] on icon at bounding box center [447, 377] width 24 height 27
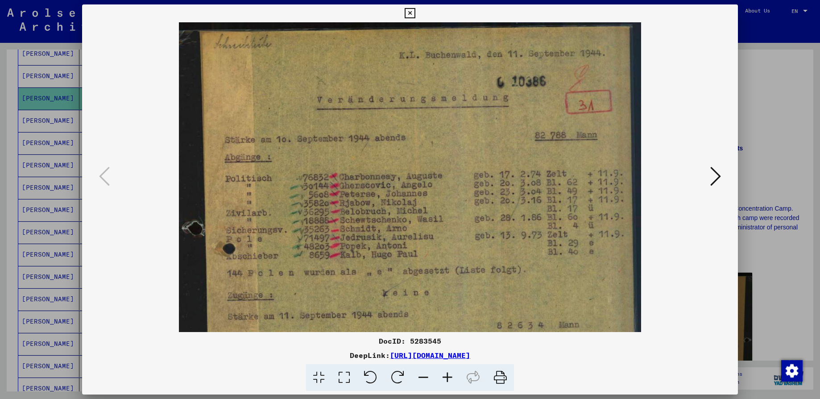
click at [447, 375] on icon at bounding box center [447, 377] width 24 height 27
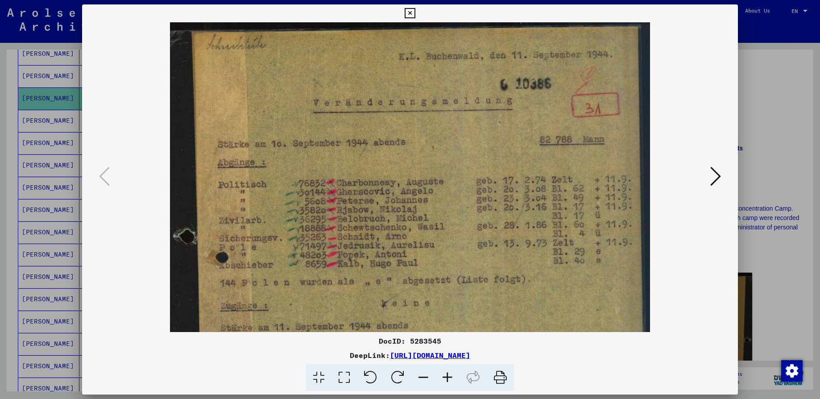
click at [447, 375] on icon at bounding box center [447, 377] width 24 height 27
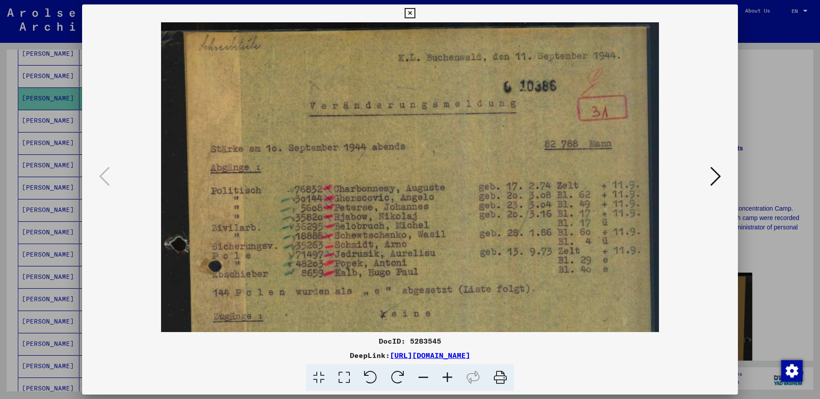
click at [447, 375] on icon at bounding box center [447, 377] width 24 height 27
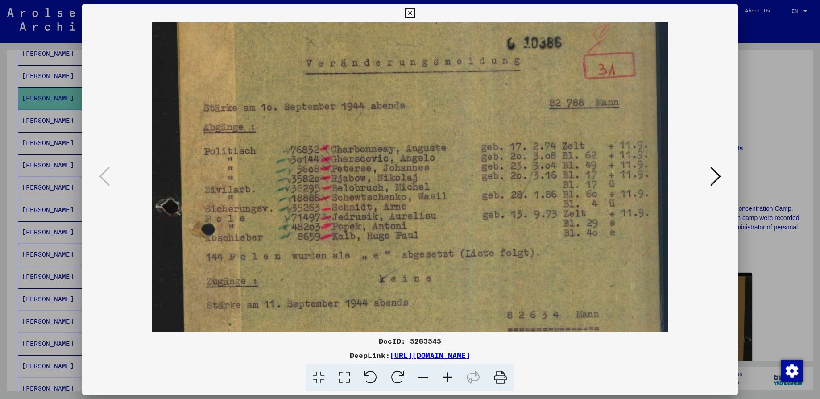
scroll to position [47, 0]
drag, startPoint x: 400, startPoint y: 238, endPoint x: 392, endPoint y: 191, distance: 48.0
click at [392, 191] on img at bounding box center [409, 297] width 515 height 644
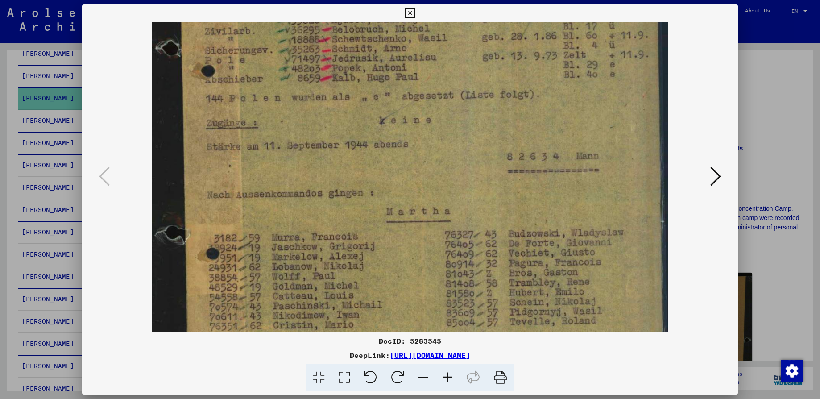
scroll to position [219, 0]
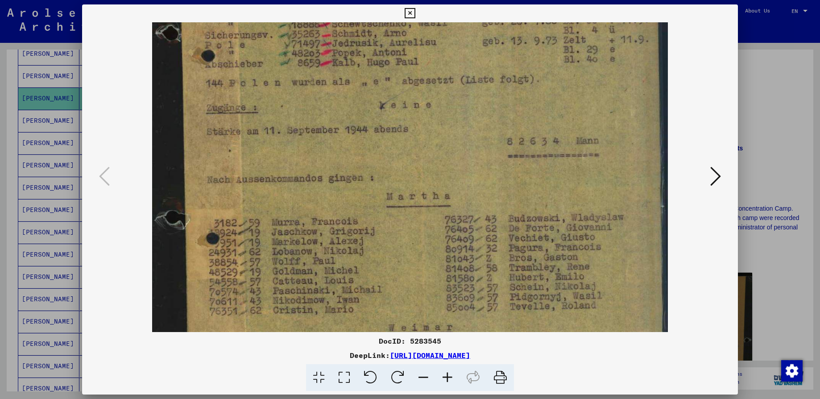
drag, startPoint x: 320, startPoint y: 266, endPoint x: 313, endPoint y: 94, distance: 171.9
click at [313, 94] on img at bounding box center [409, 125] width 515 height 644
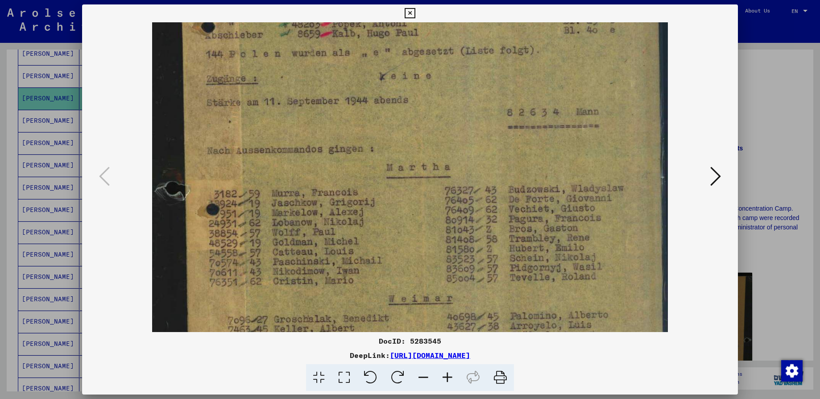
scroll to position [261, 0]
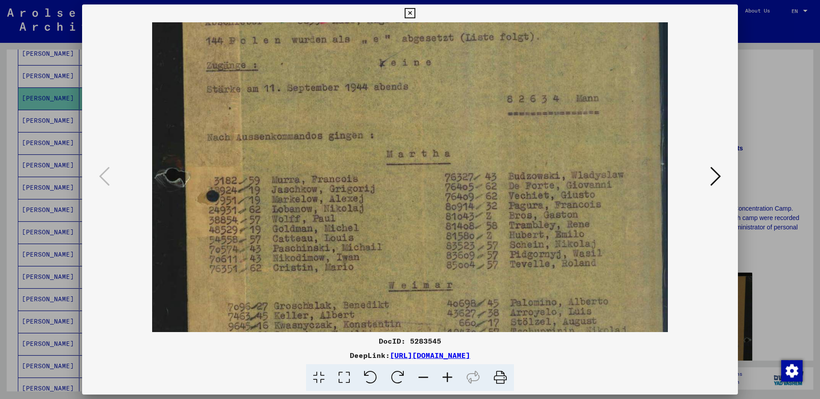
drag, startPoint x: 362, startPoint y: 199, endPoint x: 360, endPoint y: 170, distance: 29.1
click at [360, 170] on img at bounding box center [409, 83] width 515 height 644
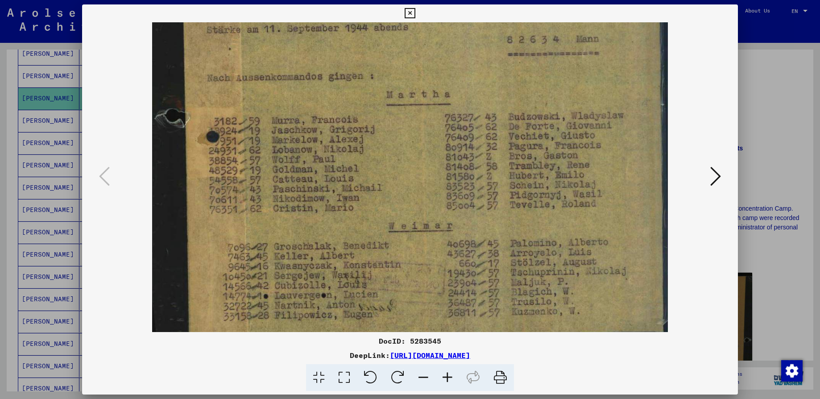
scroll to position [335, 0]
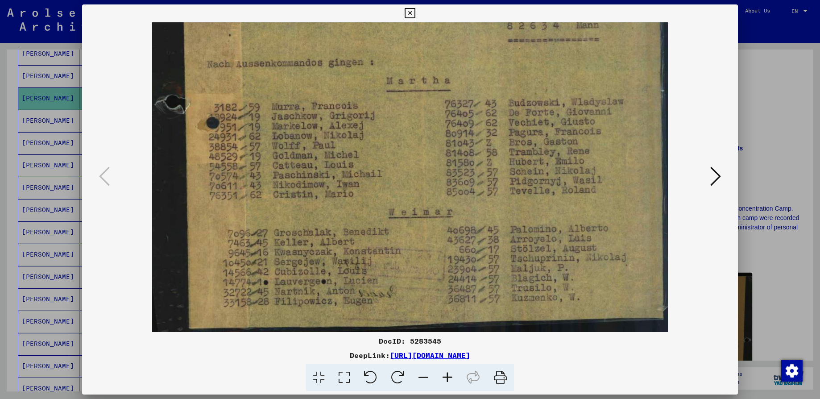
drag, startPoint x: 448, startPoint y: 236, endPoint x: 426, endPoint y: 129, distance: 109.0
click at [426, 129] on img at bounding box center [409, 10] width 515 height 644
click at [412, 11] on icon at bounding box center [410, 13] width 10 height 11
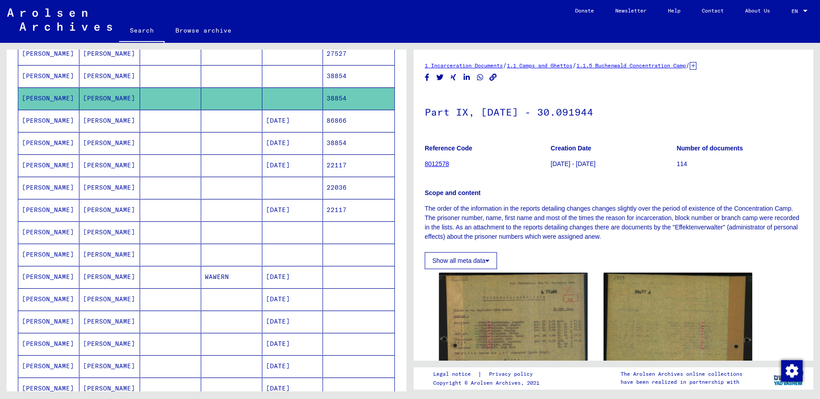
click at [296, 79] on mat-cell at bounding box center [292, 76] width 61 height 22
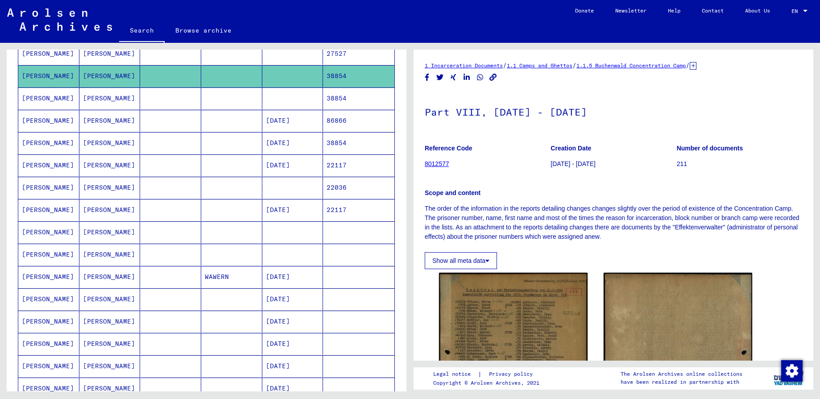
click at [290, 98] on mat-cell at bounding box center [292, 98] width 61 height 22
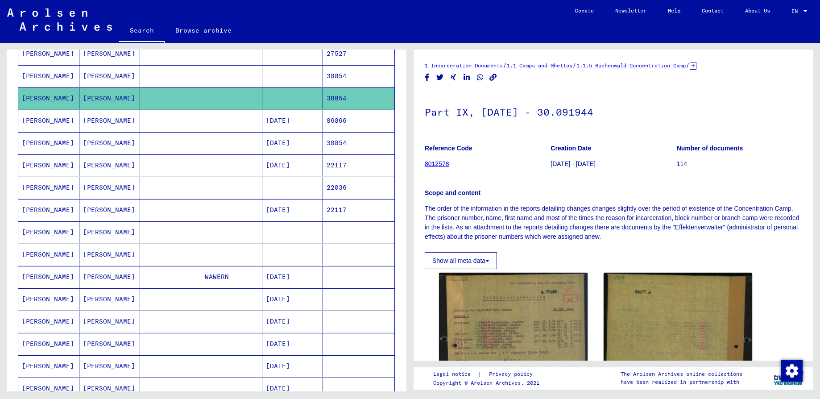
click at [273, 142] on mat-cell "[DATE]" at bounding box center [292, 143] width 61 height 22
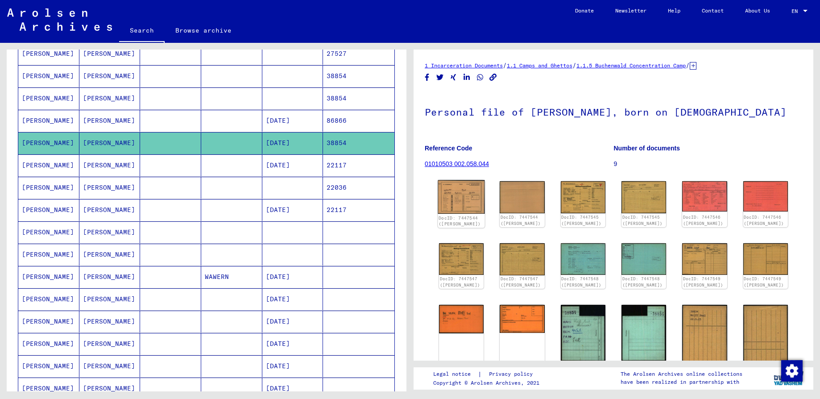
click at [457, 196] on img at bounding box center [461, 197] width 47 height 34
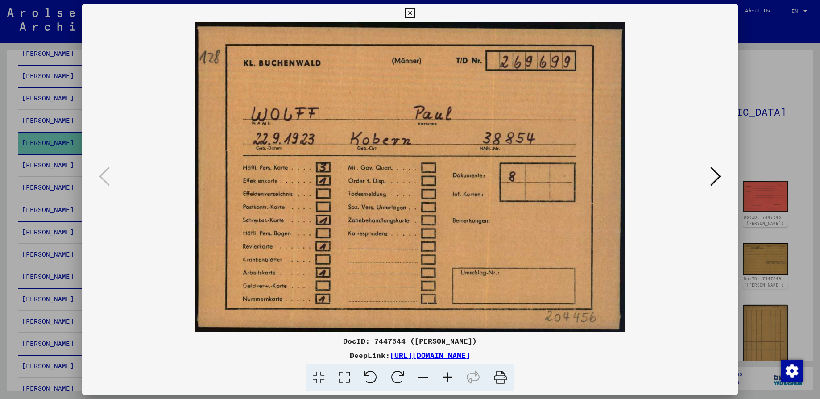
click at [573, 257] on img at bounding box center [409, 177] width 595 height 310
click at [711, 175] on icon at bounding box center [715, 176] width 11 height 21
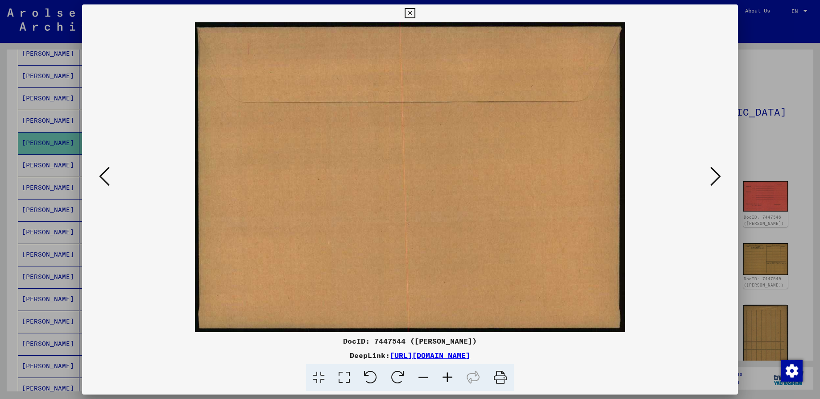
click at [711, 175] on icon at bounding box center [715, 176] width 11 height 21
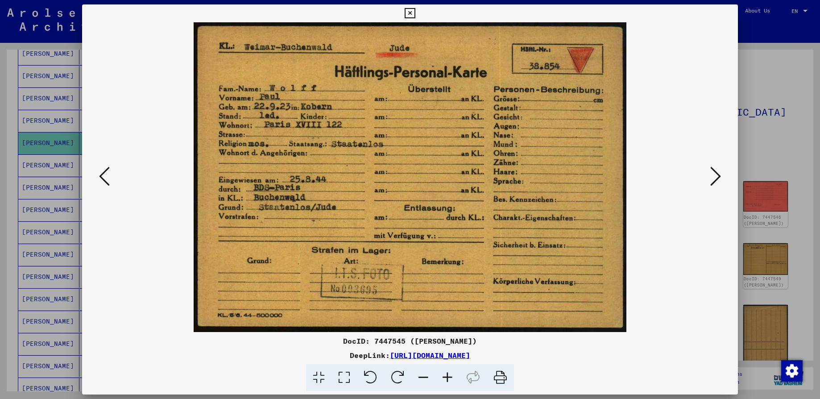
click at [441, 198] on img at bounding box center [409, 177] width 595 height 310
click at [719, 174] on icon at bounding box center [715, 176] width 11 height 21
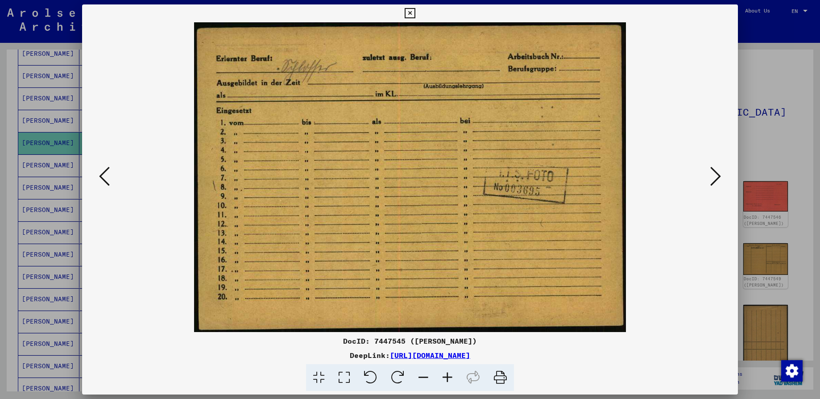
click at [381, 161] on img at bounding box center [409, 177] width 595 height 310
click at [717, 176] on icon at bounding box center [715, 176] width 11 height 21
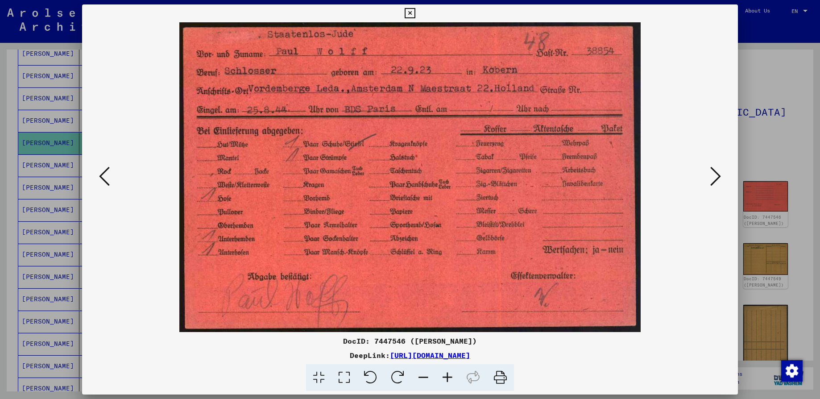
click at [407, 218] on img at bounding box center [409, 177] width 595 height 310
click at [716, 175] on icon at bounding box center [715, 176] width 11 height 21
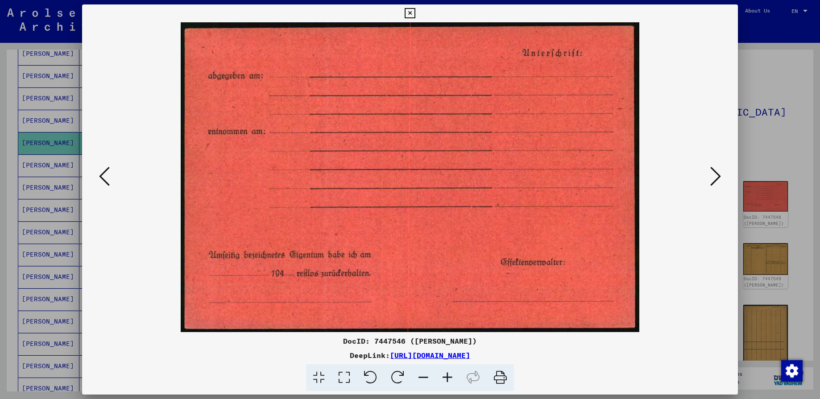
click at [716, 175] on icon at bounding box center [715, 176] width 11 height 21
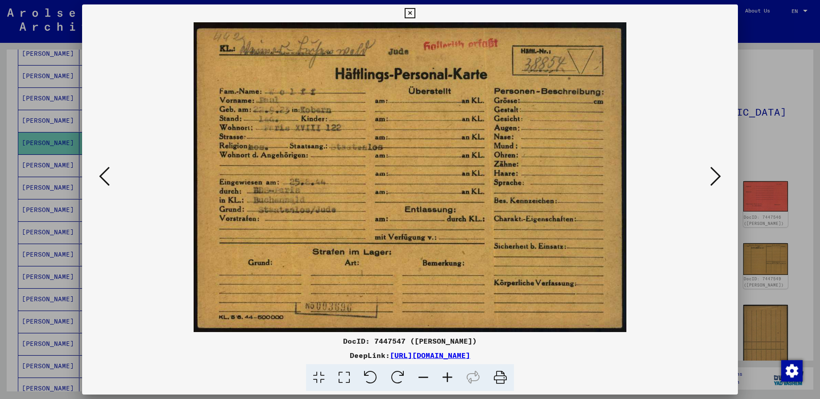
click at [365, 178] on img at bounding box center [409, 177] width 595 height 310
click at [715, 174] on icon at bounding box center [715, 176] width 11 height 21
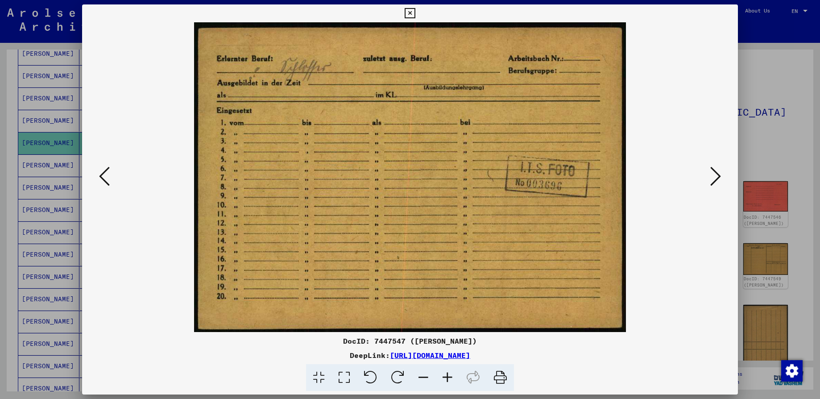
click at [715, 174] on icon at bounding box center [715, 176] width 11 height 21
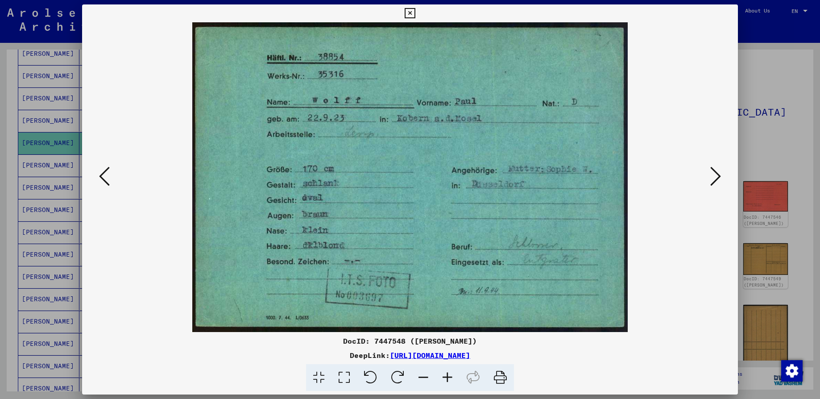
click at [338, 190] on img at bounding box center [409, 177] width 595 height 310
click at [713, 177] on icon at bounding box center [715, 176] width 11 height 21
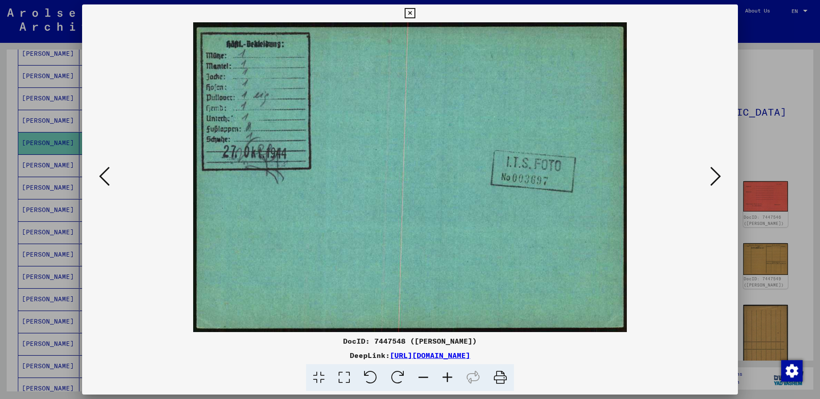
click at [319, 205] on img at bounding box center [409, 177] width 595 height 310
click at [717, 178] on icon at bounding box center [715, 176] width 11 height 21
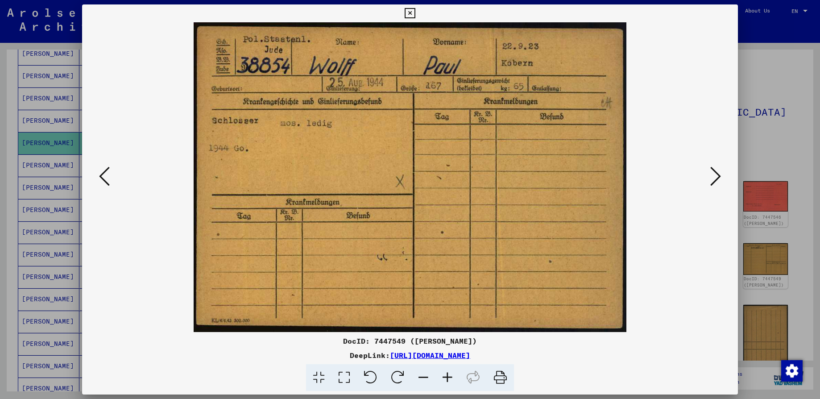
click at [410, 164] on img at bounding box center [409, 177] width 595 height 310
click at [714, 178] on icon at bounding box center [715, 176] width 11 height 21
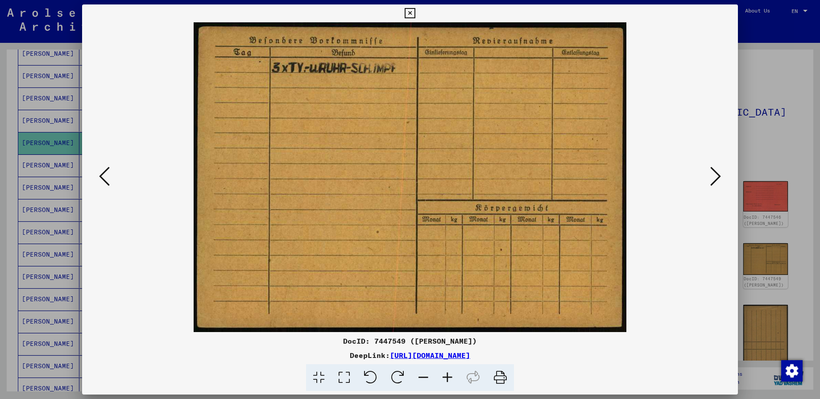
click at [290, 186] on img at bounding box center [409, 177] width 595 height 310
click at [718, 175] on icon at bounding box center [715, 176] width 11 height 21
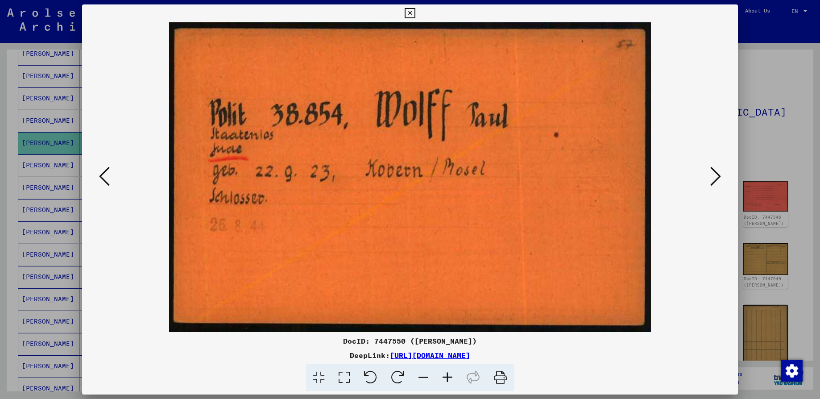
click at [313, 143] on img at bounding box center [409, 177] width 595 height 310
click at [717, 177] on icon at bounding box center [715, 176] width 11 height 21
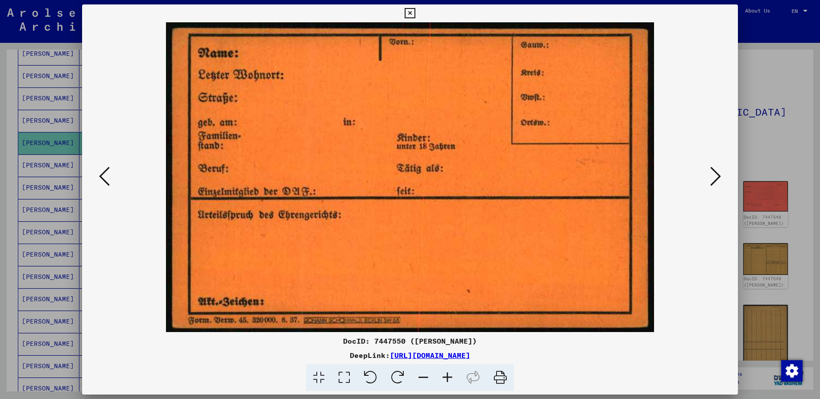
click at [717, 177] on icon at bounding box center [715, 176] width 11 height 21
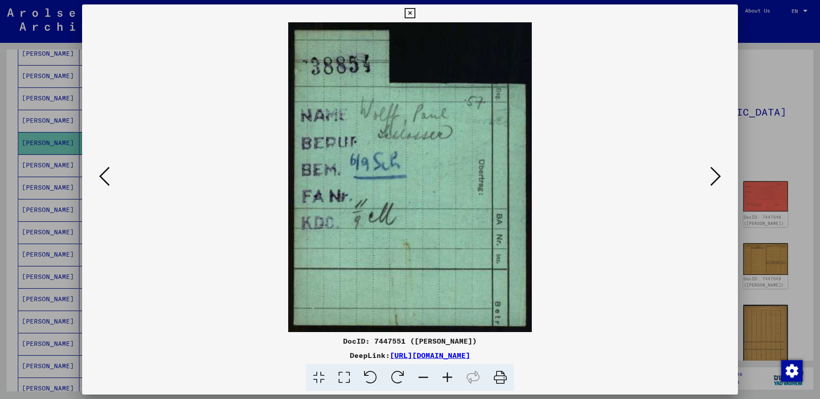
click at [717, 177] on icon at bounding box center [715, 176] width 11 height 21
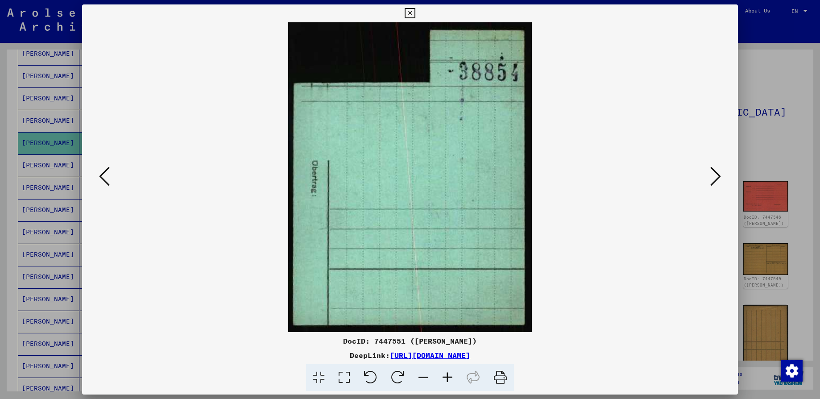
click at [717, 177] on icon at bounding box center [715, 176] width 11 height 21
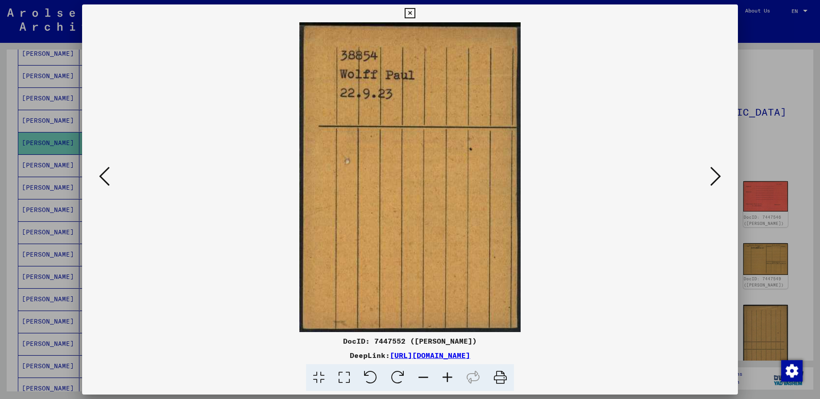
click at [717, 177] on icon at bounding box center [715, 176] width 11 height 21
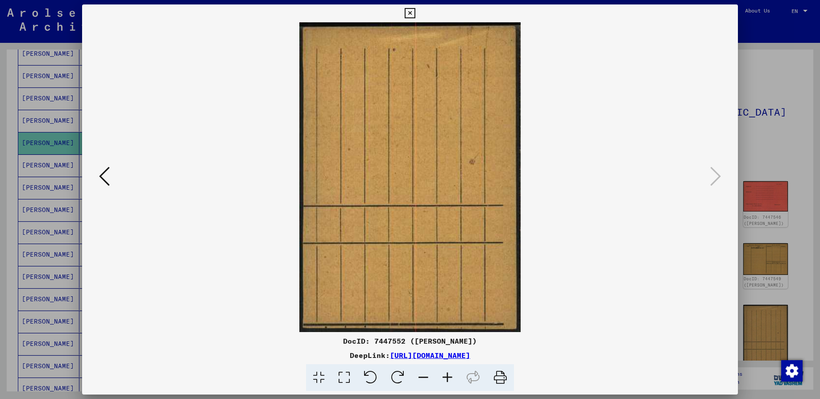
click at [411, 15] on icon at bounding box center [410, 13] width 10 height 11
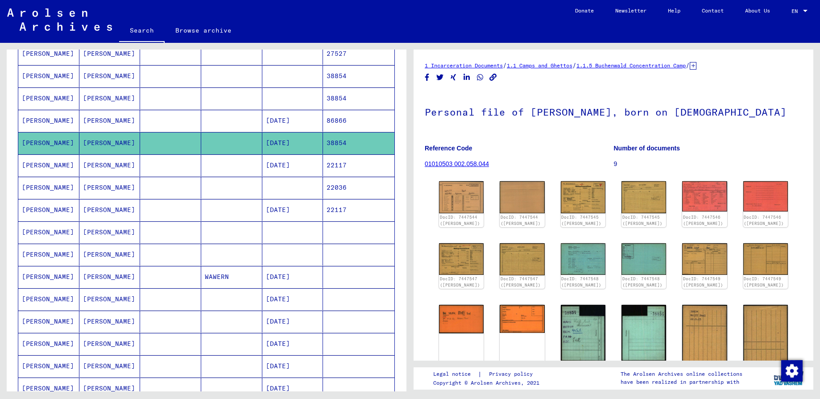
scroll to position [406, 0]
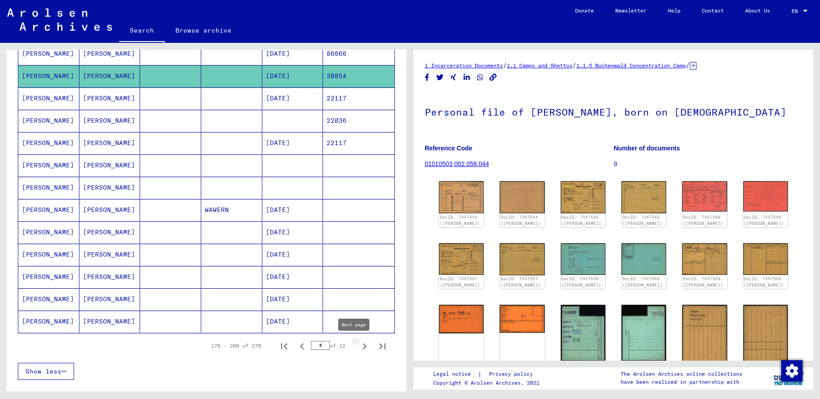
click at [363, 346] on icon "Next page" at bounding box center [365, 346] width 4 height 6
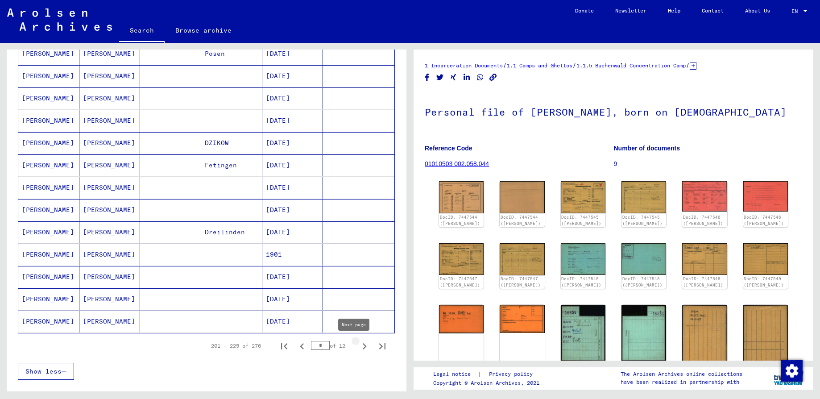
click at [358, 344] on icon "Next page" at bounding box center [364, 346] width 12 height 12
type input "**"
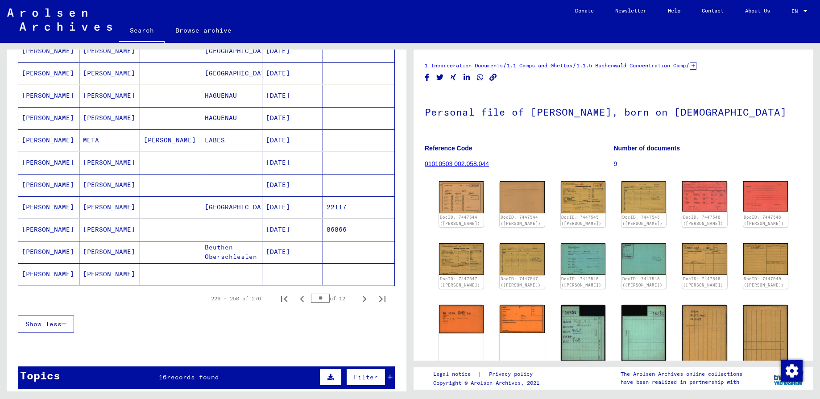
scroll to position [472, 0]
